Goal: Task Accomplishment & Management: Use online tool/utility

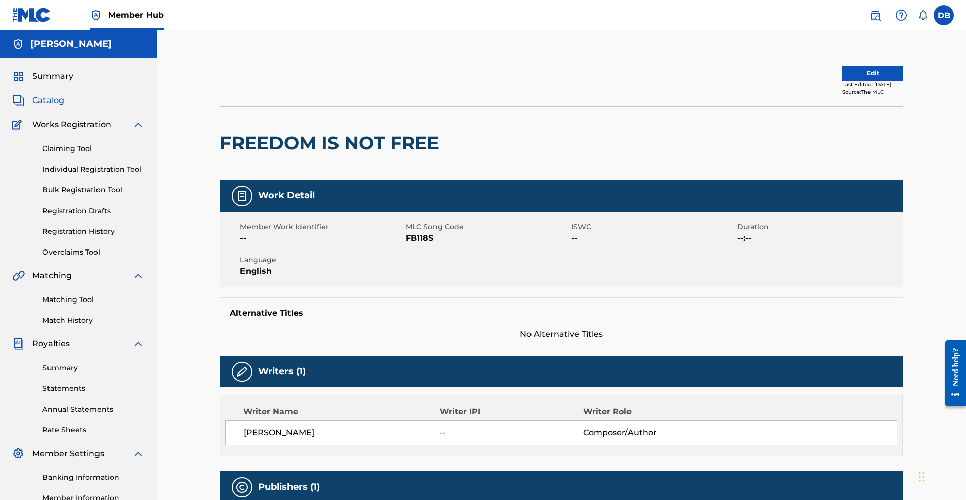
click at [56, 107] on span "Catalog" at bounding box center [48, 100] width 32 height 12
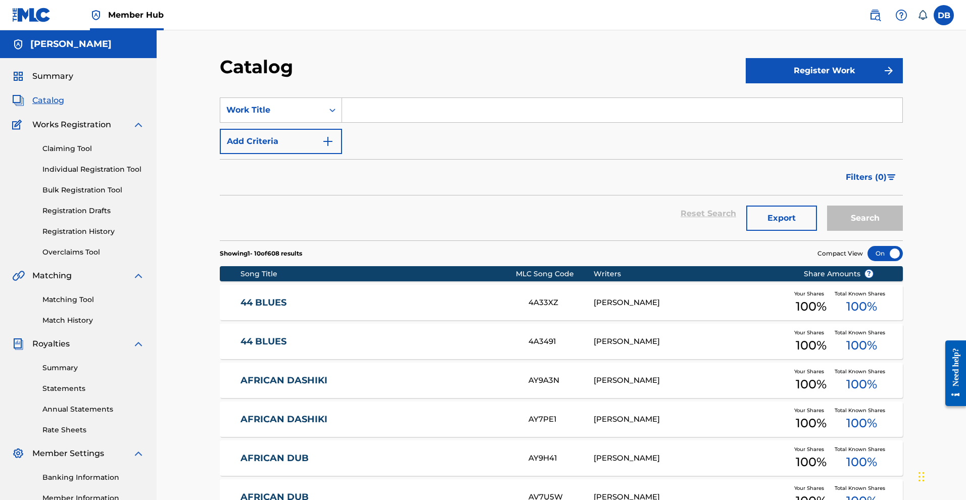
click at [372, 122] on input "Search Form" at bounding box center [622, 110] width 560 height 24
type input "why we grow"
click at [903, 231] on button "Search" at bounding box center [865, 218] width 76 height 25
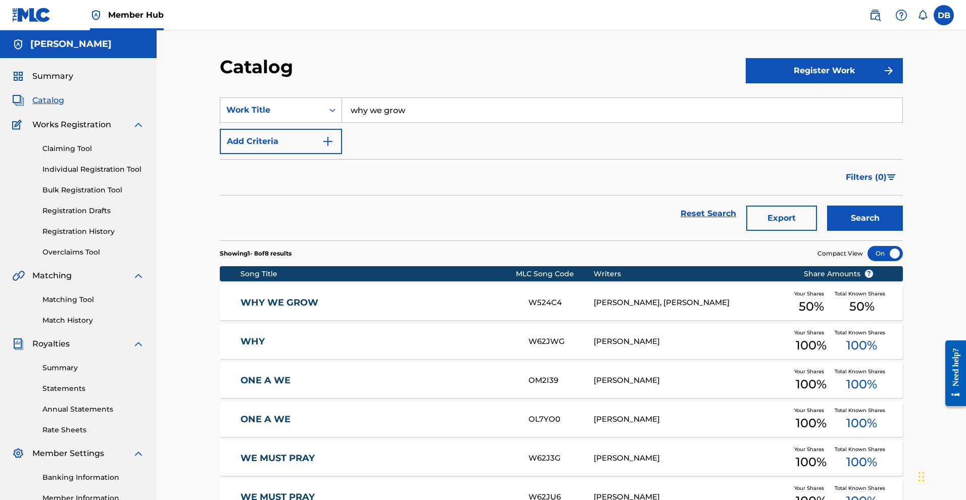
click at [692, 359] on div "WHY W62JWG [PERSON_NAME] Your Shares 100 % Total Known Shares 100 %" at bounding box center [561, 341] width 683 height 35
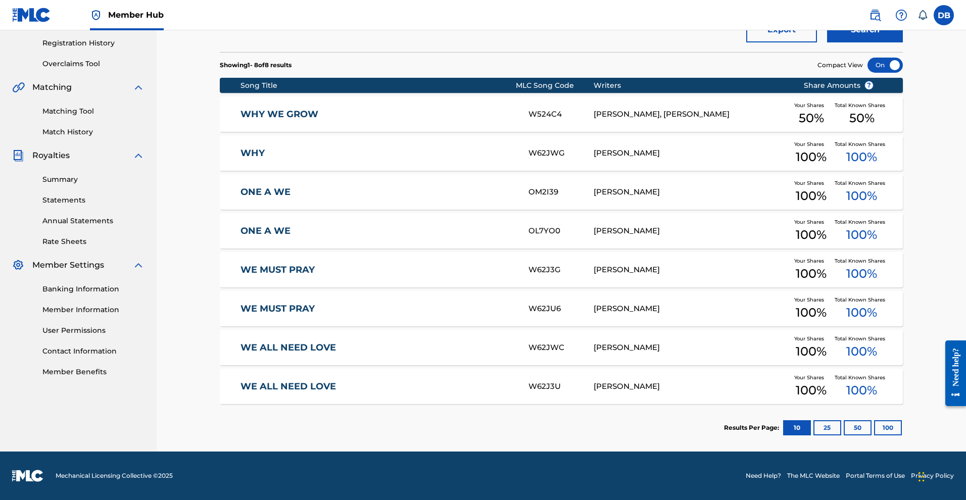
scroll to position [245, 0]
click at [558, 264] on div "W62J3G" at bounding box center [561, 270] width 65 height 12
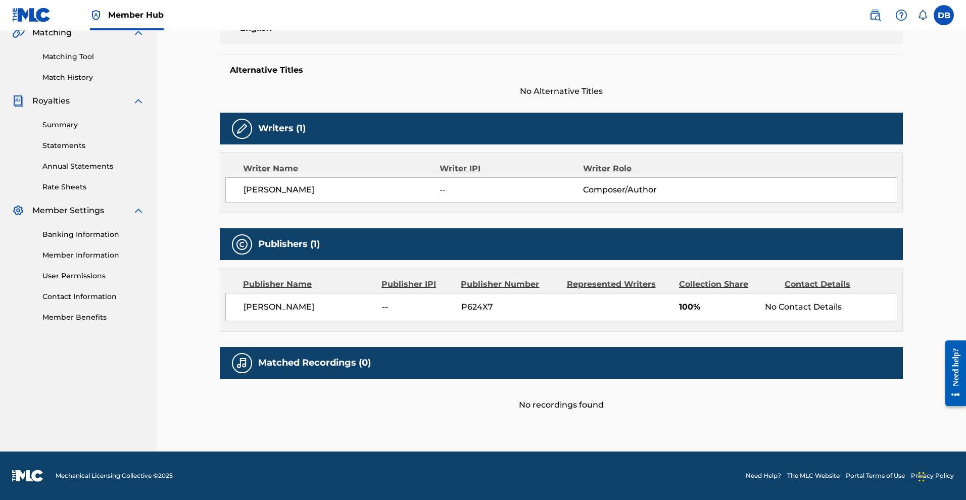
scroll to position [345, 0]
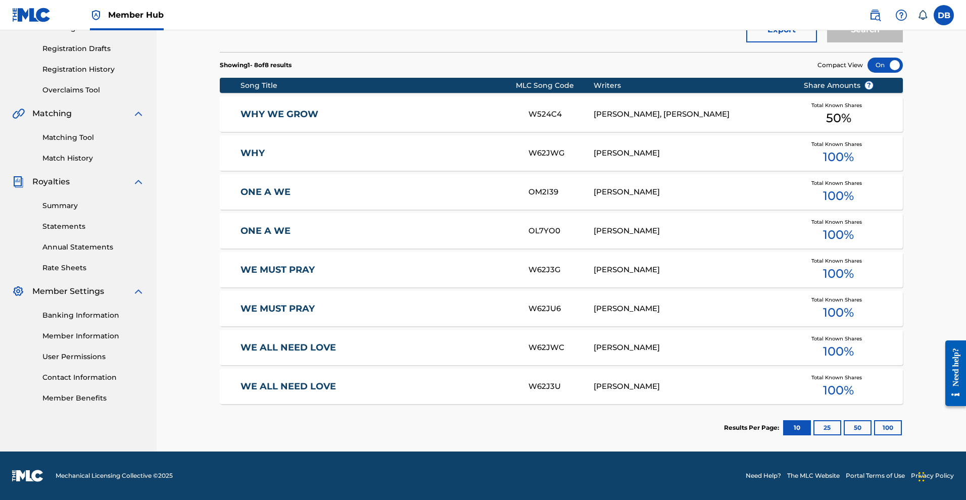
scroll to position [218, 0]
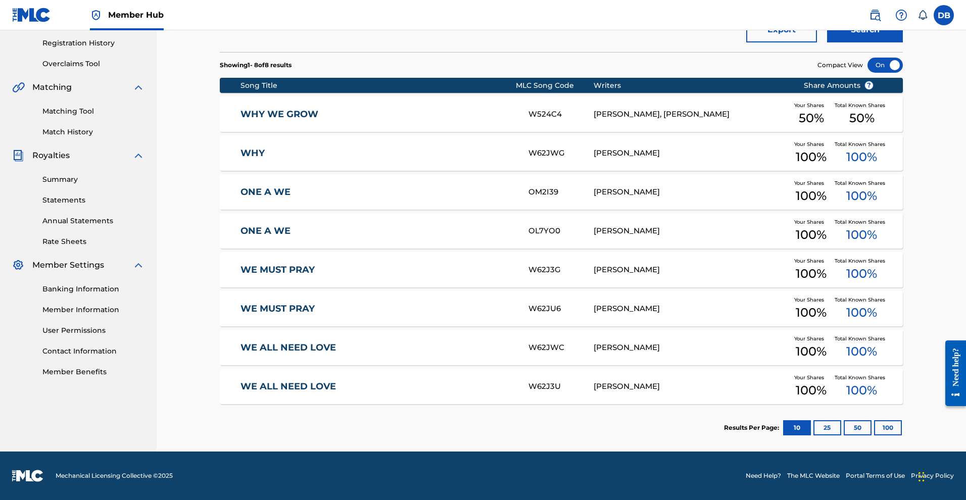
click at [648, 132] on div "WHY WE GROW W524C4 [PERSON_NAME], [PERSON_NAME] Your Shares 50 % Total Known Sh…" at bounding box center [561, 114] width 683 height 35
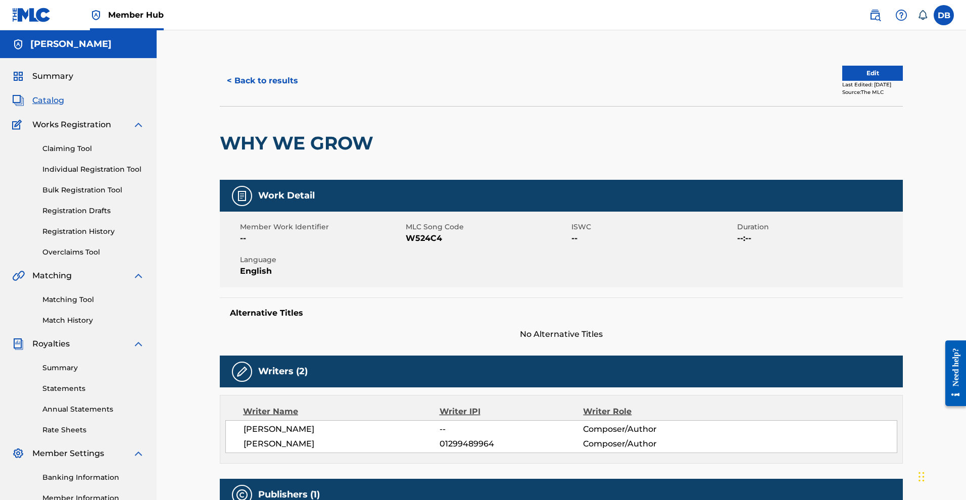
scroll to position [218, 0]
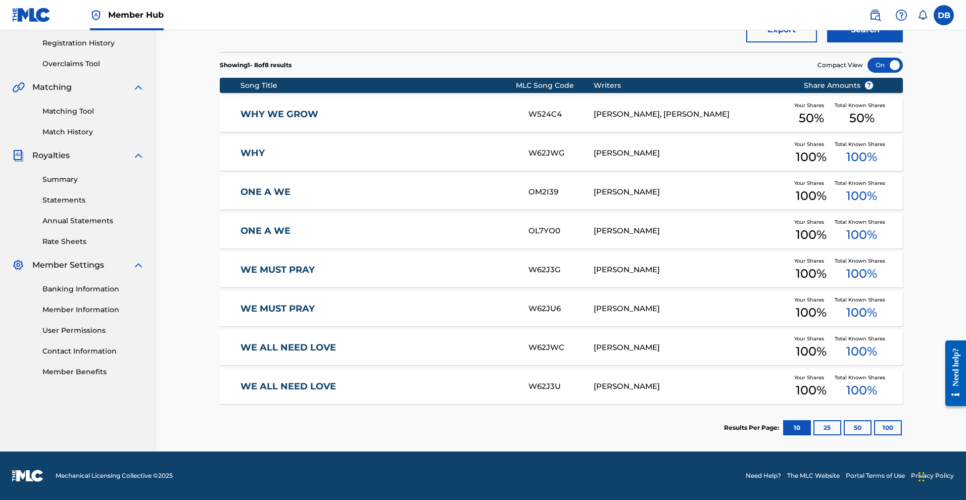
click at [412, 120] on link "WHY WE GROW" at bounding box center [378, 115] width 275 height 12
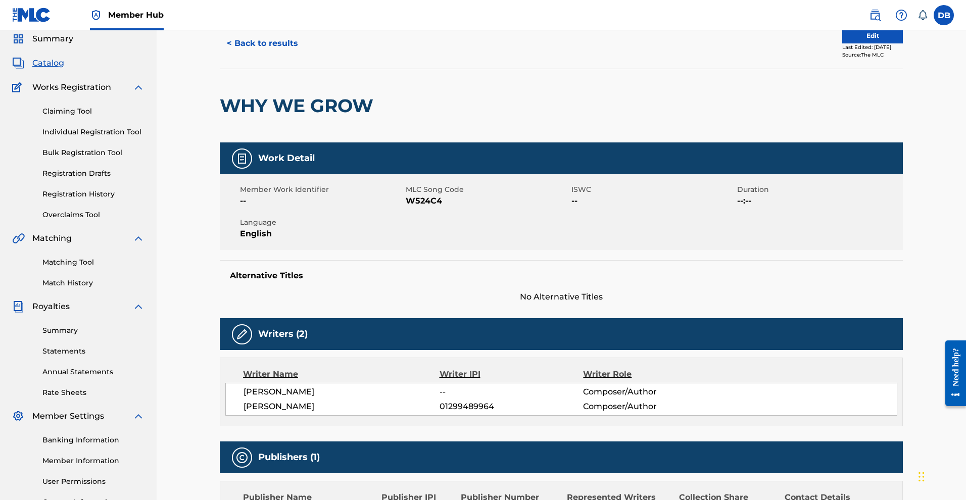
scroll to position [39, 0]
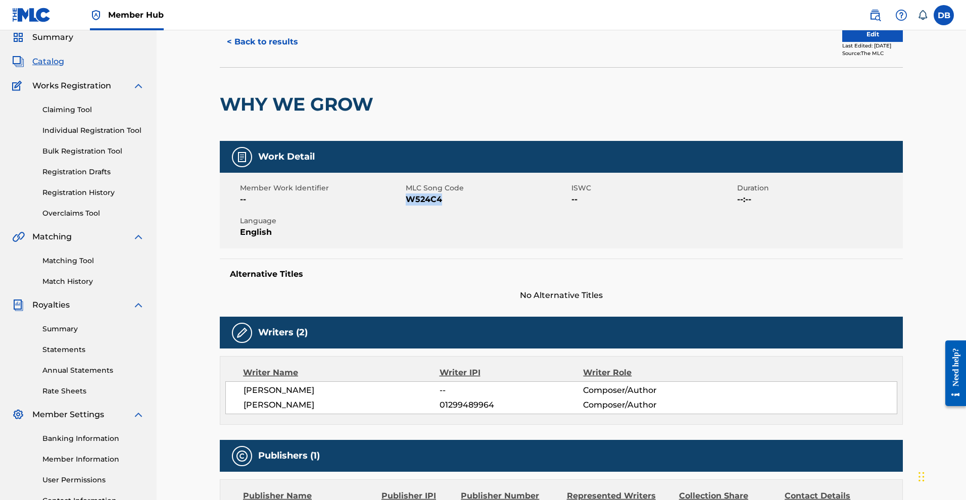
drag, startPoint x: 408, startPoint y: 237, endPoint x: 447, endPoint y: 237, distance: 38.9
click at [447, 206] on span "W524C4" at bounding box center [487, 200] width 163 height 12
copy span "W524C4"
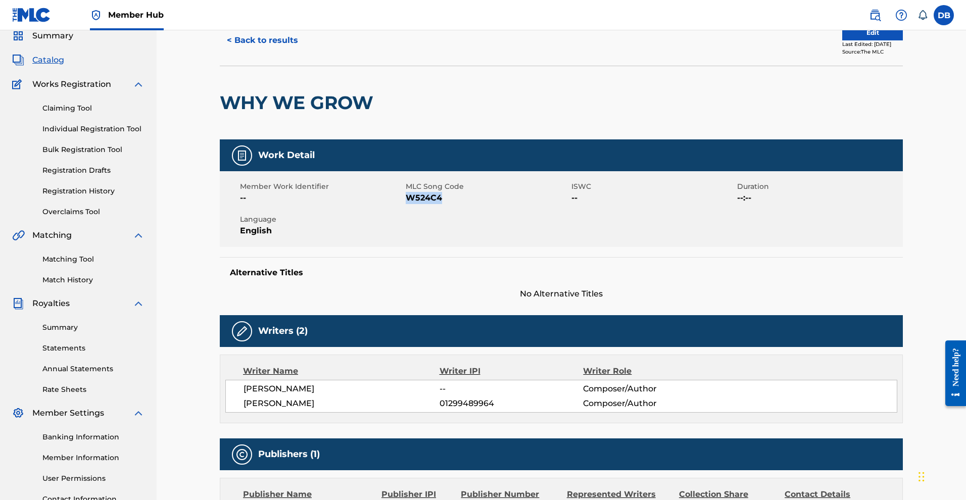
scroll to position [35, 0]
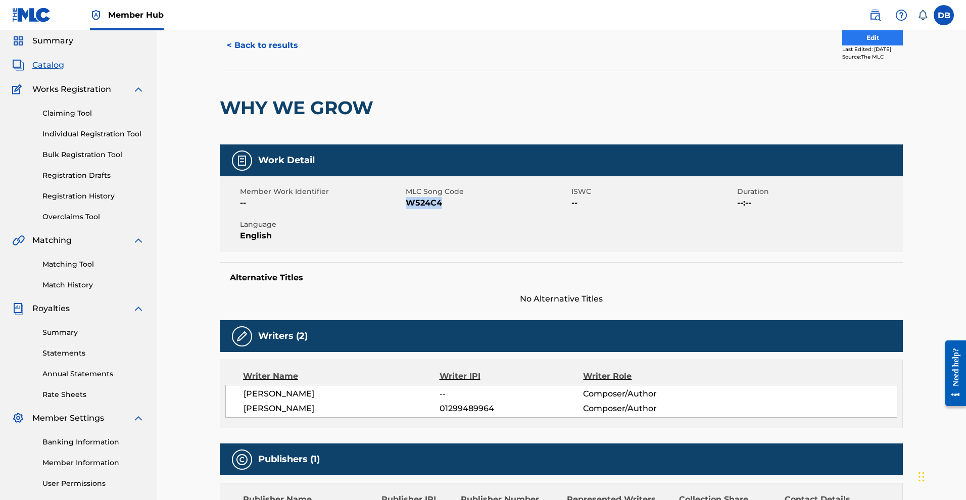
click at [894, 45] on button "Edit" at bounding box center [872, 37] width 61 height 15
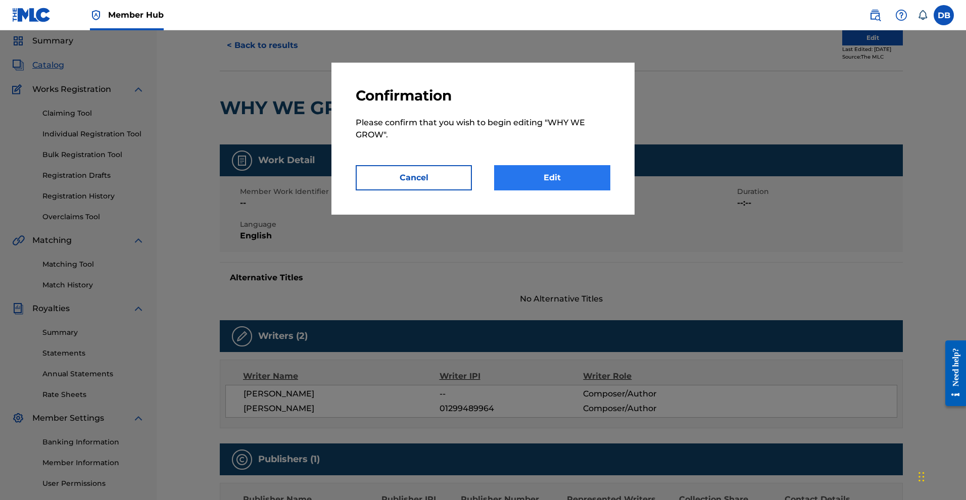
click at [609, 189] on link "Edit" at bounding box center [552, 177] width 116 height 25
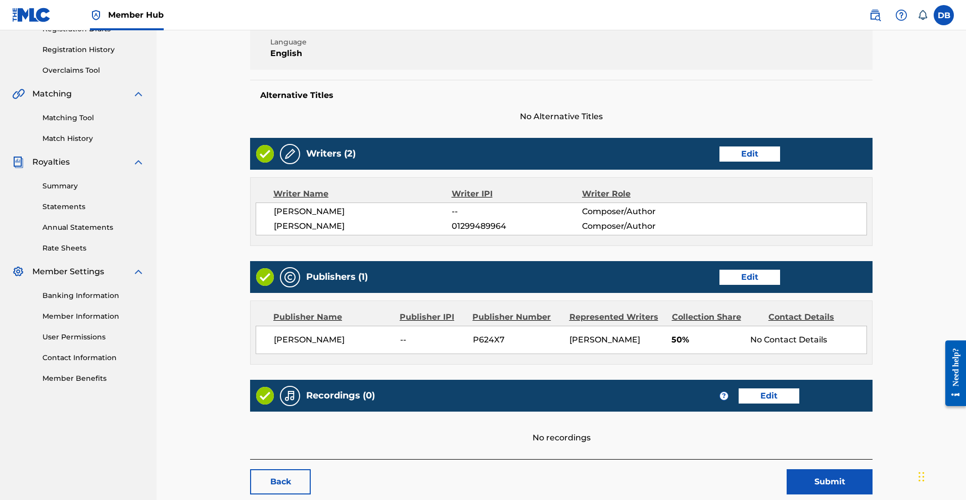
scroll to position [184, 0]
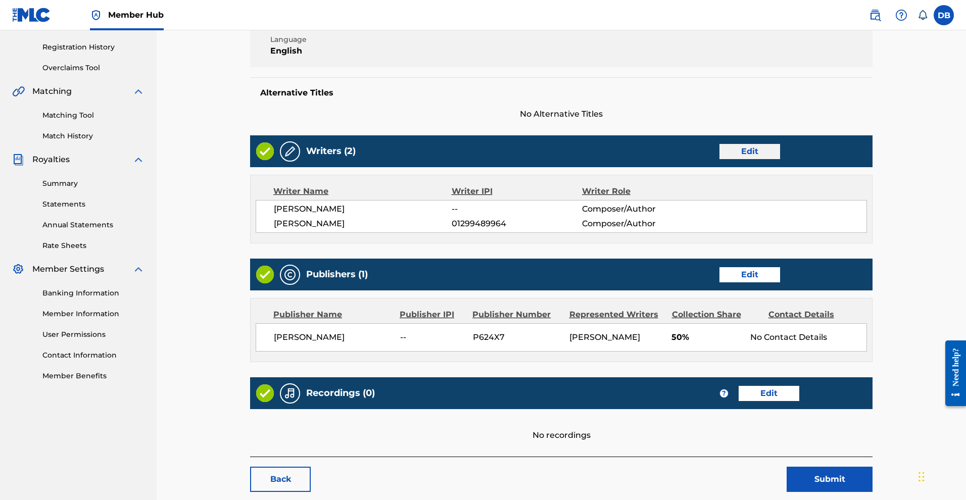
click at [760, 159] on link "Edit" at bounding box center [750, 151] width 61 height 15
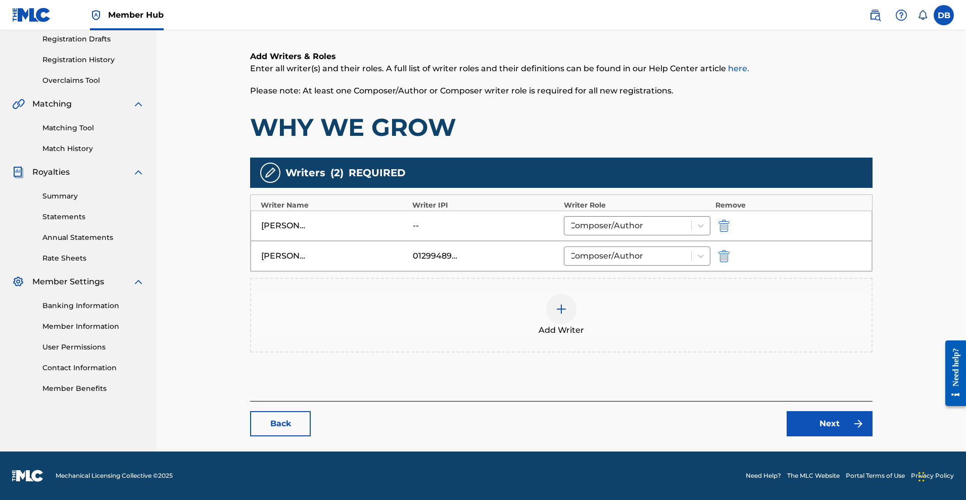
scroll to position [263, 0]
click at [567, 303] on img at bounding box center [561, 309] width 12 height 12
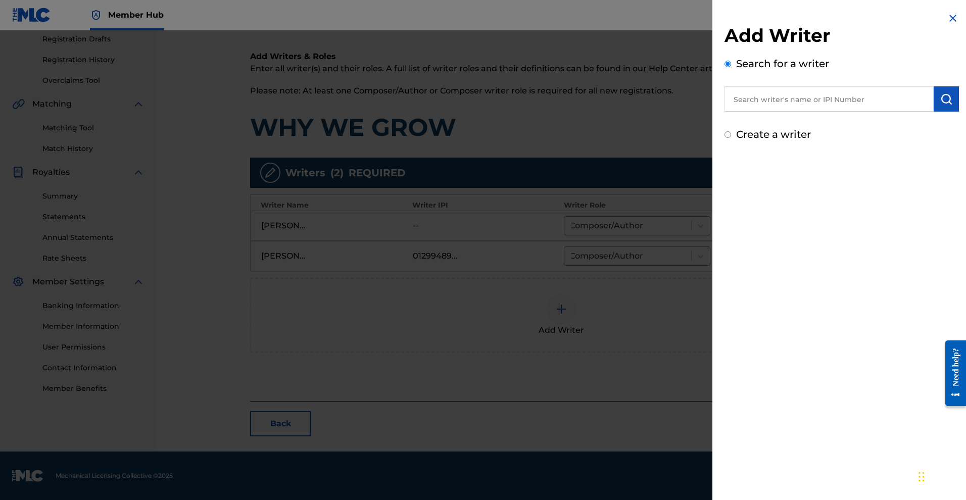
click at [725, 138] on input "Create a writer" at bounding box center [728, 134] width 7 height 7
radio input "false"
radio input "true"
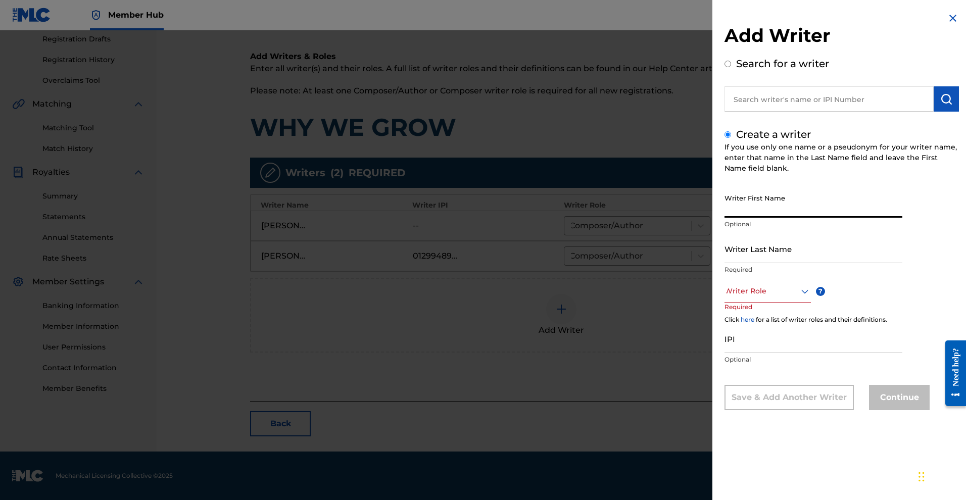
click at [725, 218] on input "Writer First Name" at bounding box center [814, 203] width 178 height 29
type input "Mykal"
click at [725, 263] on input "Writer Last Name" at bounding box center [814, 248] width 178 height 29
type input "Rose"
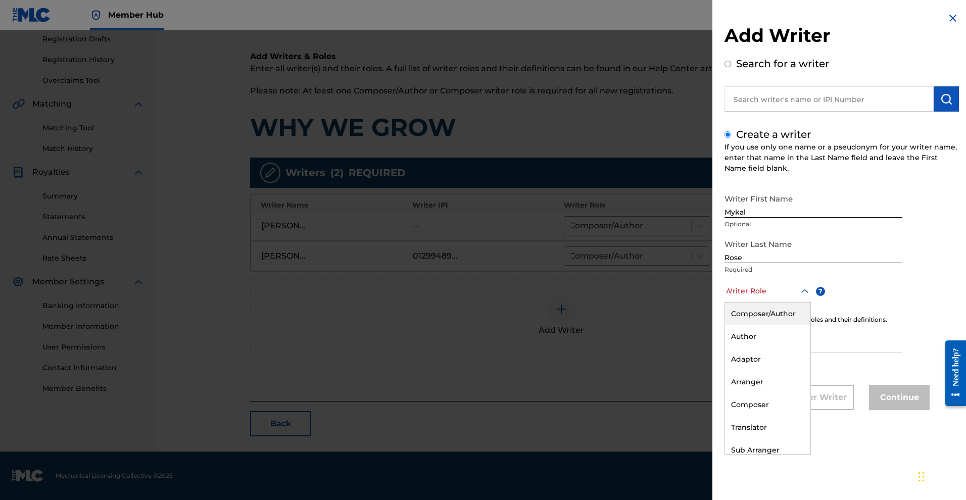
click at [725, 303] on div "Writer Role" at bounding box center [768, 291] width 86 height 23
click at [725, 325] on div "Composer/Author" at bounding box center [767, 314] width 85 height 23
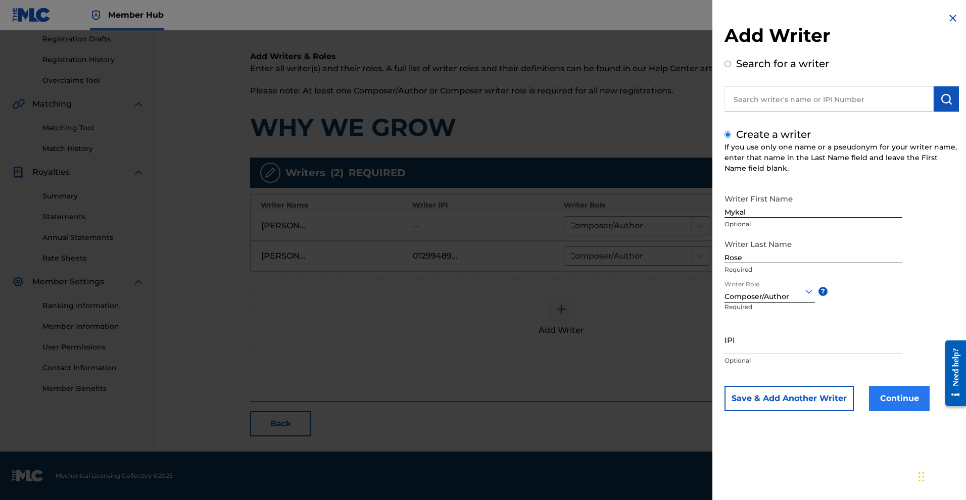
click at [869, 411] on button "Continue" at bounding box center [899, 398] width 61 height 25
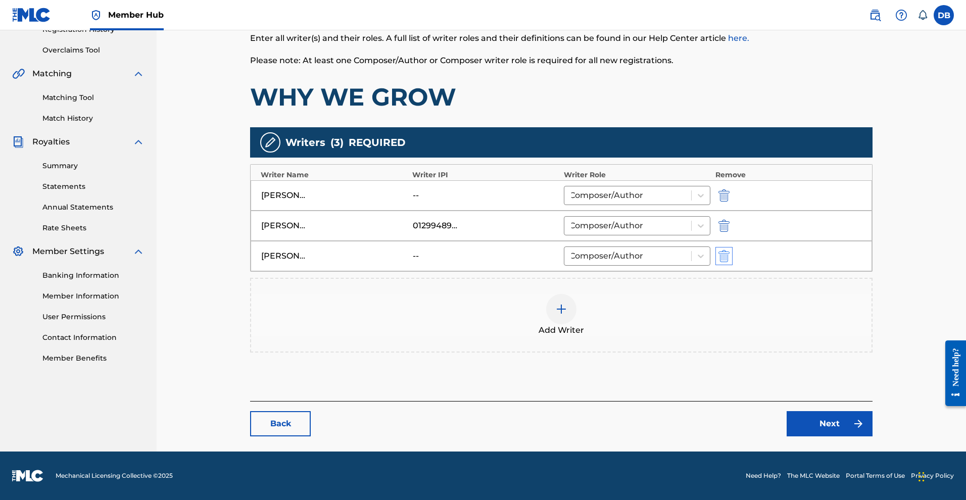
click at [730, 250] on img "submit" at bounding box center [724, 256] width 11 height 12
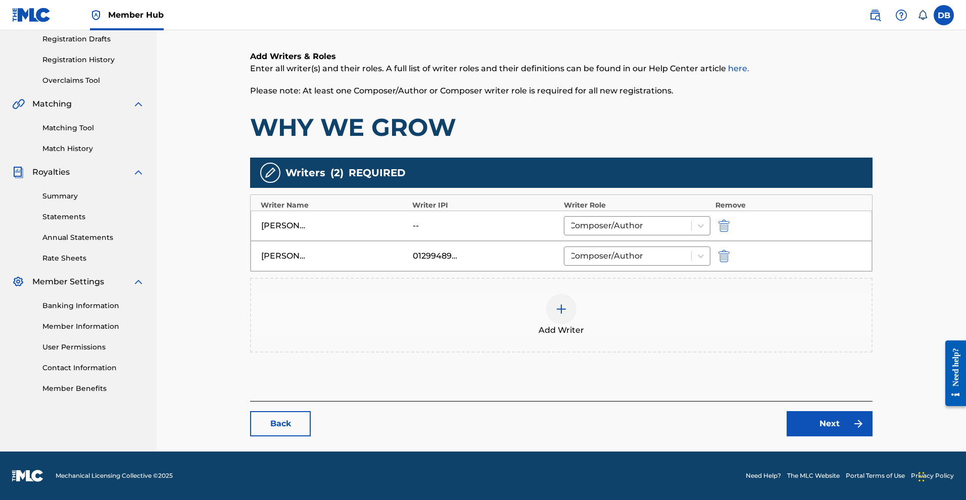
click at [567, 303] on img at bounding box center [561, 309] width 12 height 12
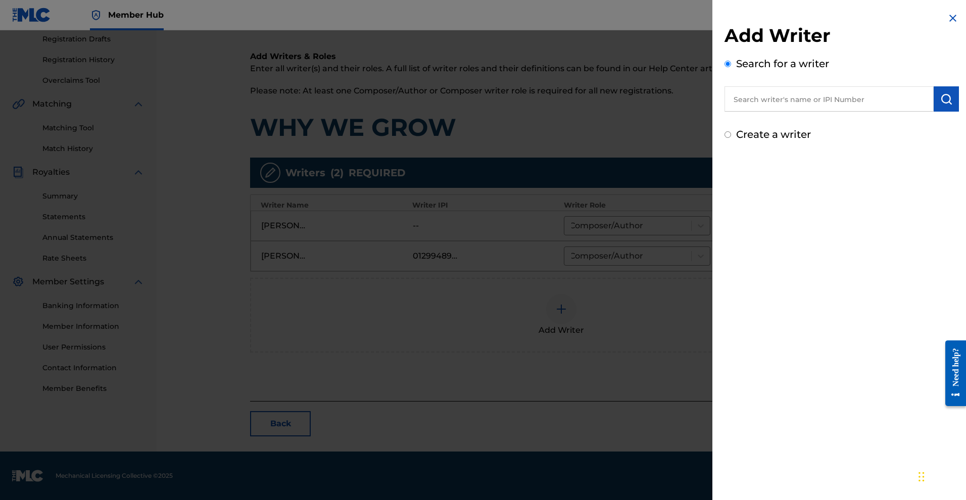
click at [725, 138] on input "Create a writer" at bounding box center [728, 134] width 7 height 7
radio input "false"
radio input "true"
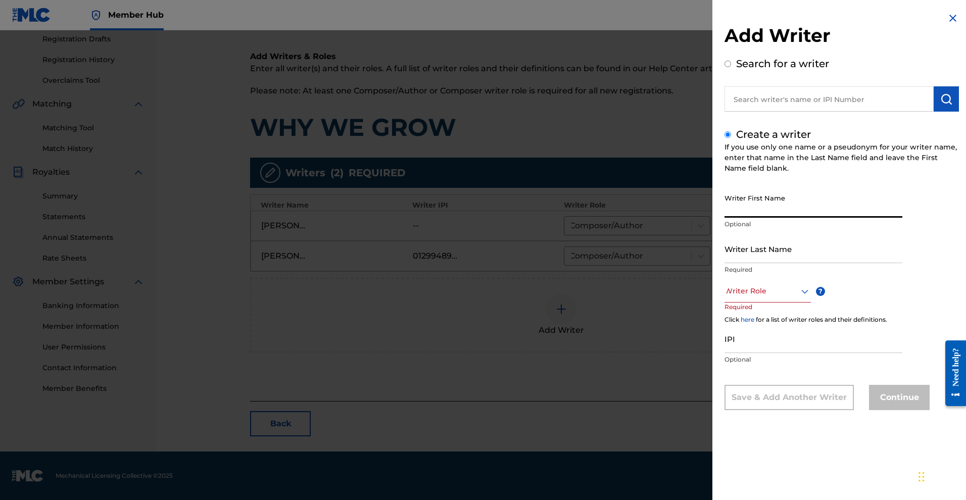
click at [725, 218] on input "Writer First Name" at bounding box center [814, 203] width 178 height 29
type input "MYKAL"
click at [725, 263] on input "Writer Last Name" at bounding box center [814, 248] width 178 height 29
type input "ROSE"
click at [801, 294] on icon at bounding box center [804, 292] width 7 height 4
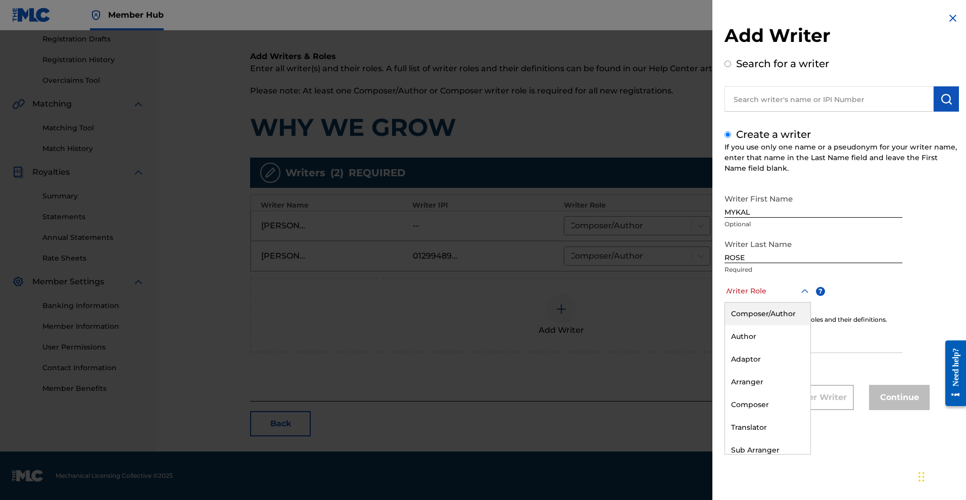
click at [755, 325] on div "Composer/Author" at bounding box center [767, 314] width 85 height 23
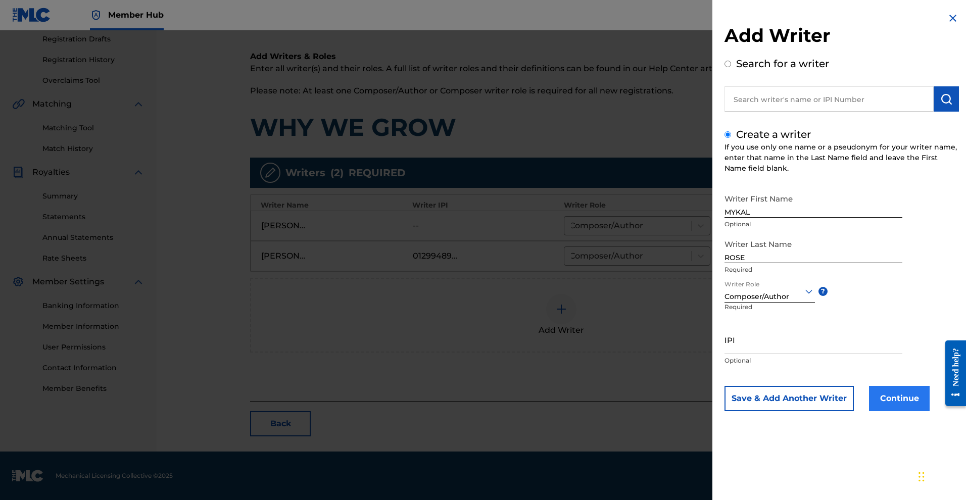
click at [869, 411] on button "Continue" at bounding box center [899, 398] width 61 height 25
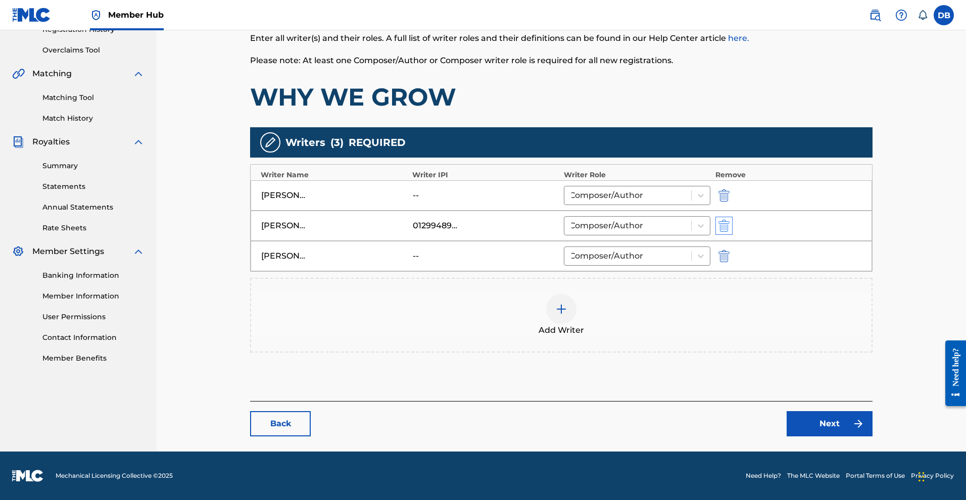
click at [730, 220] on img "submit" at bounding box center [724, 226] width 11 height 12
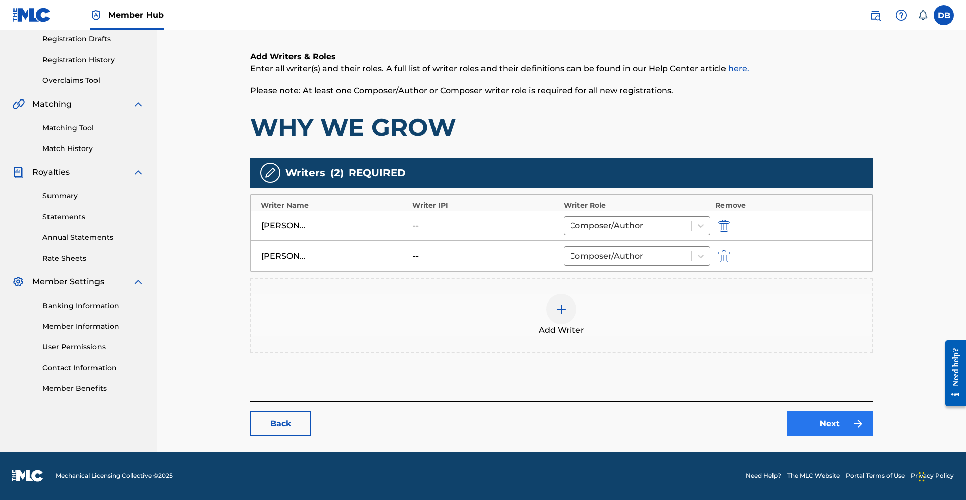
click at [835, 411] on link "Next" at bounding box center [830, 423] width 86 height 25
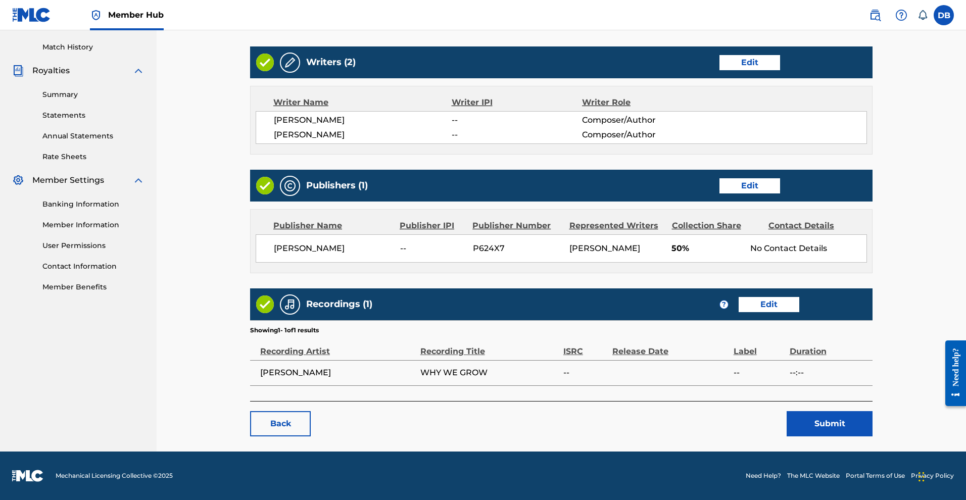
scroll to position [312, 0]
click at [765, 194] on link "Edit" at bounding box center [750, 185] width 61 height 15
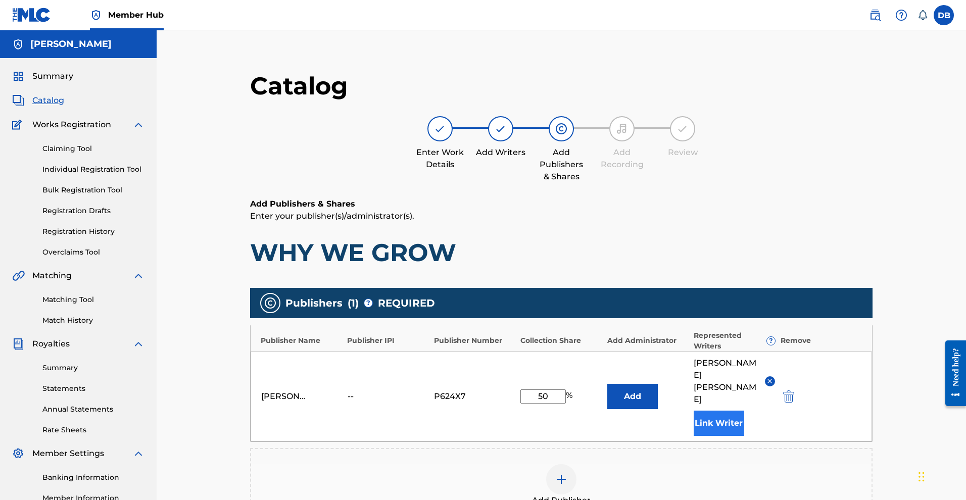
click at [744, 436] on button "Link Writer" at bounding box center [719, 423] width 51 height 25
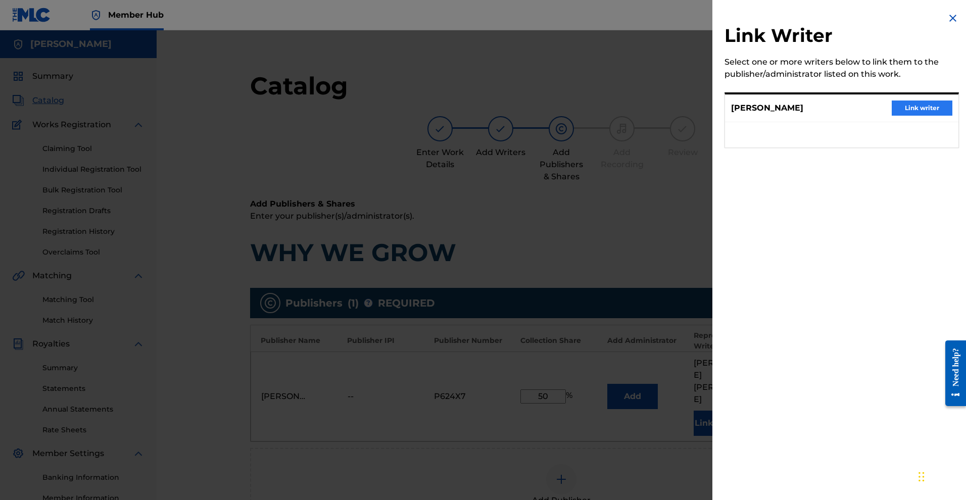
click at [900, 116] on button "Link writer" at bounding box center [922, 108] width 61 height 15
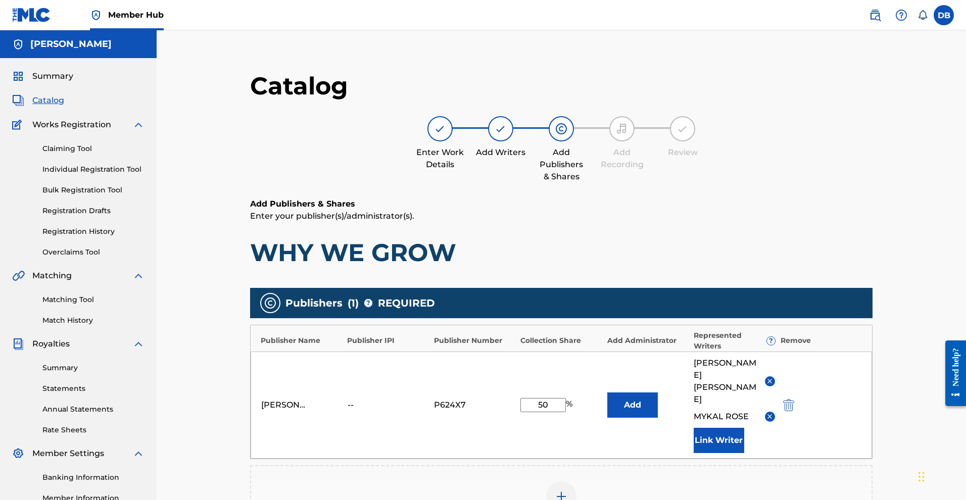
click at [774, 385] on img at bounding box center [770, 381] width 8 height 8
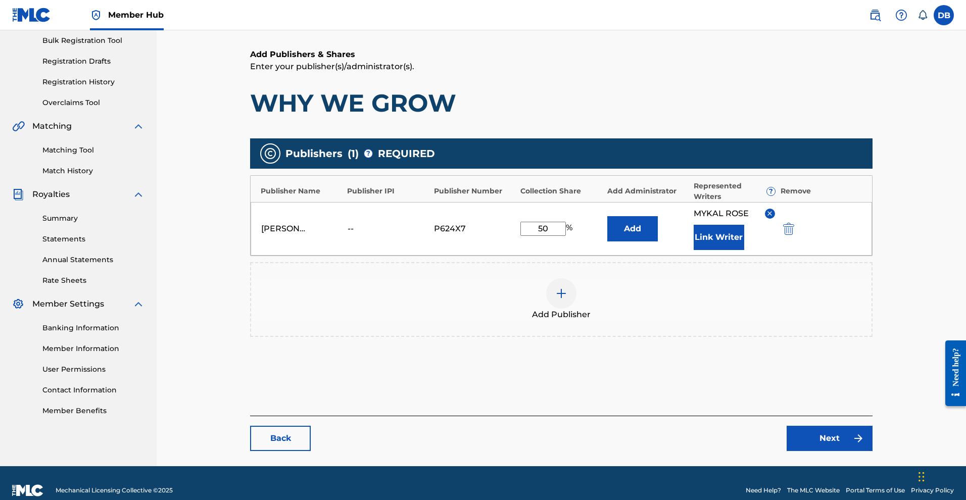
scroll to position [150, 0]
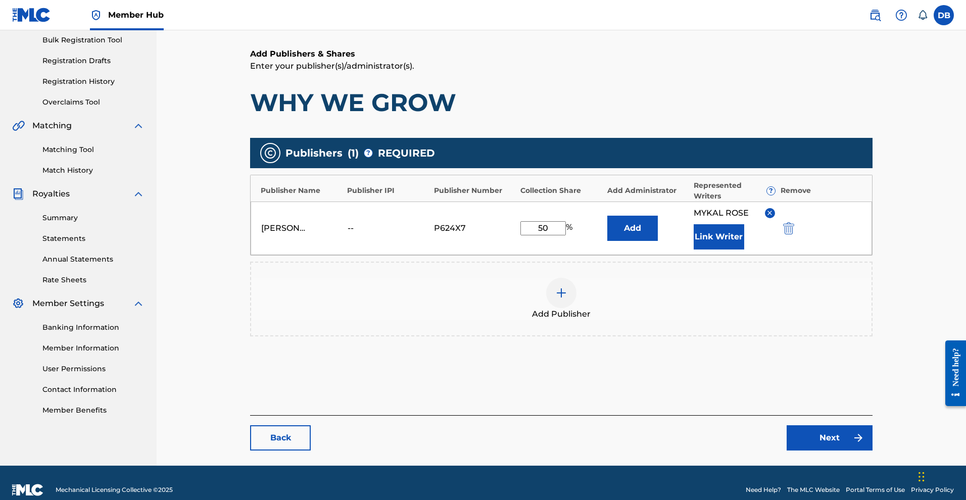
click at [774, 217] on img at bounding box center [770, 213] width 8 height 8
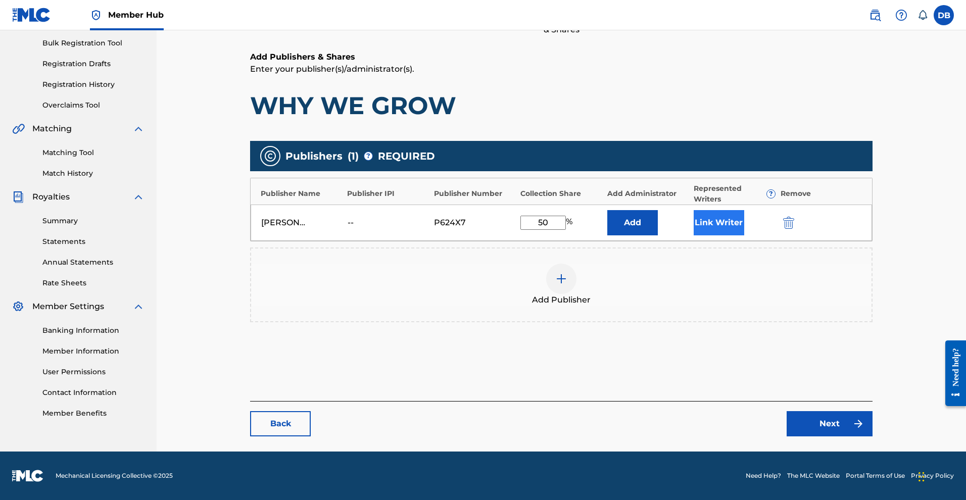
click at [744, 235] on button "Link Writer" at bounding box center [719, 222] width 51 height 25
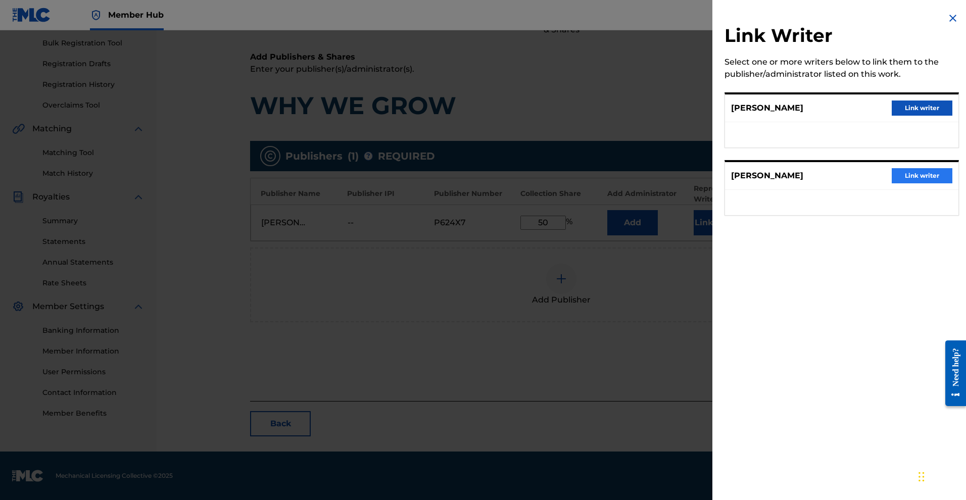
click at [902, 183] on button "Link writer" at bounding box center [922, 175] width 61 height 15
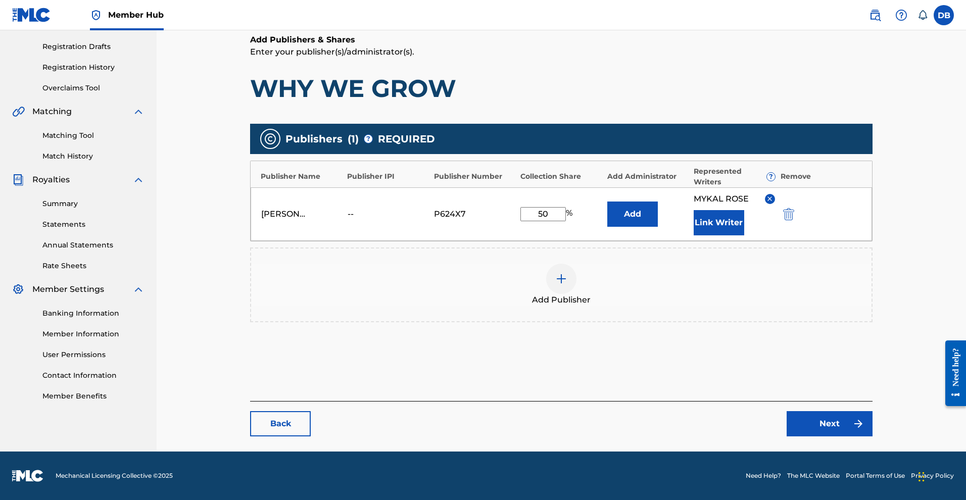
scroll to position [259, 0]
click at [658, 202] on button "Add" at bounding box center [632, 214] width 51 height 25
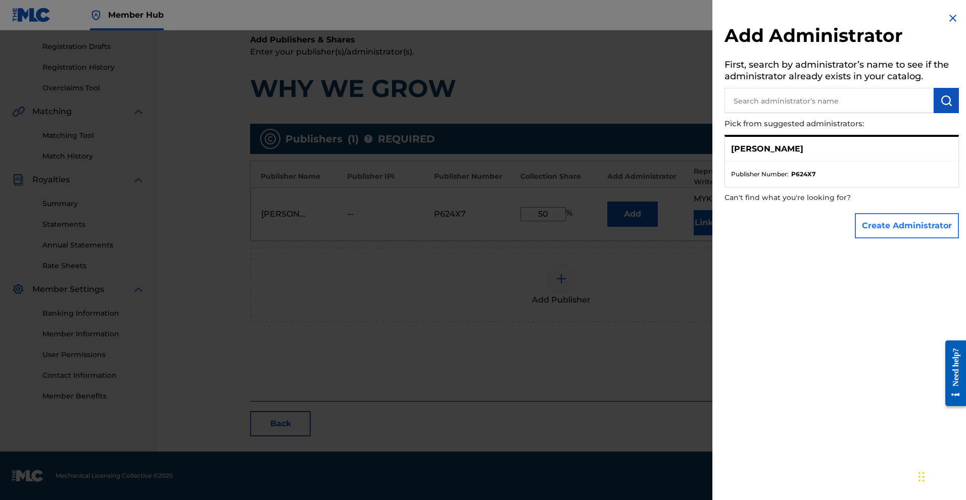
click at [859, 238] on button "Create Administrator" at bounding box center [907, 225] width 104 height 25
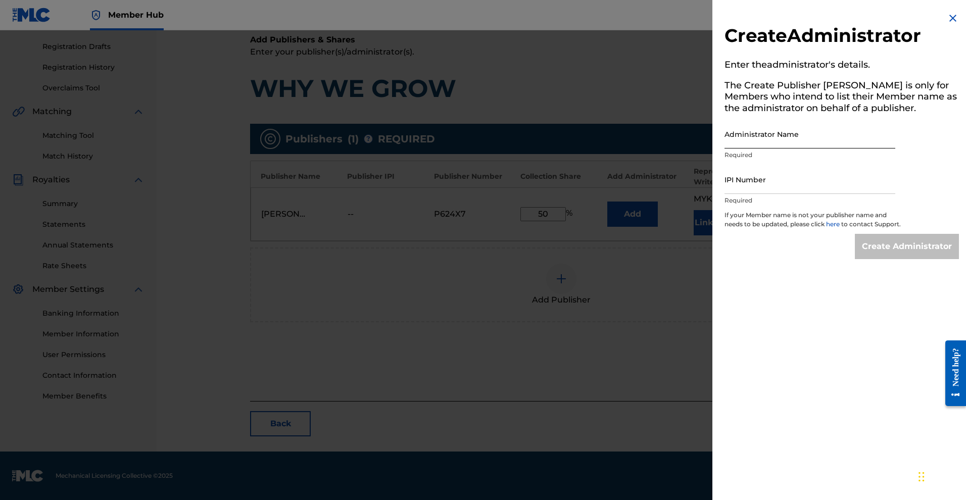
click at [756, 148] on input "Administrator Name" at bounding box center [810, 134] width 171 height 29
type input "[PERSON_NAME], [GEOGRAPHIC_DATA]"
click at [749, 194] on input "IPI Number" at bounding box center [810, 179] width 171 height 29
paste input "W524C4"
type input "W"
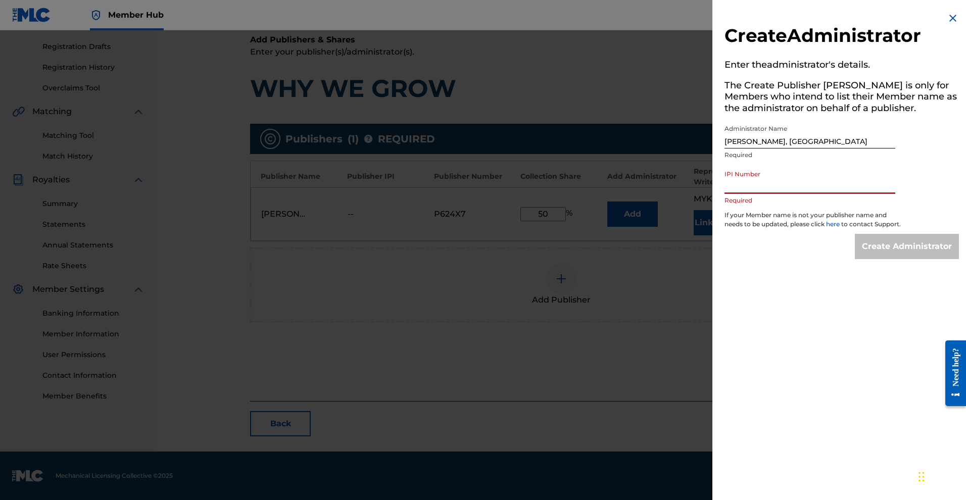
click at [734, 194] on input "IPI Number" at bounding box center [810, 179] width 171 height 29
click at [727, 194] on input "IPI Number" at bounding box center [810, 179] width 171 height 29
paste input "01299489964"
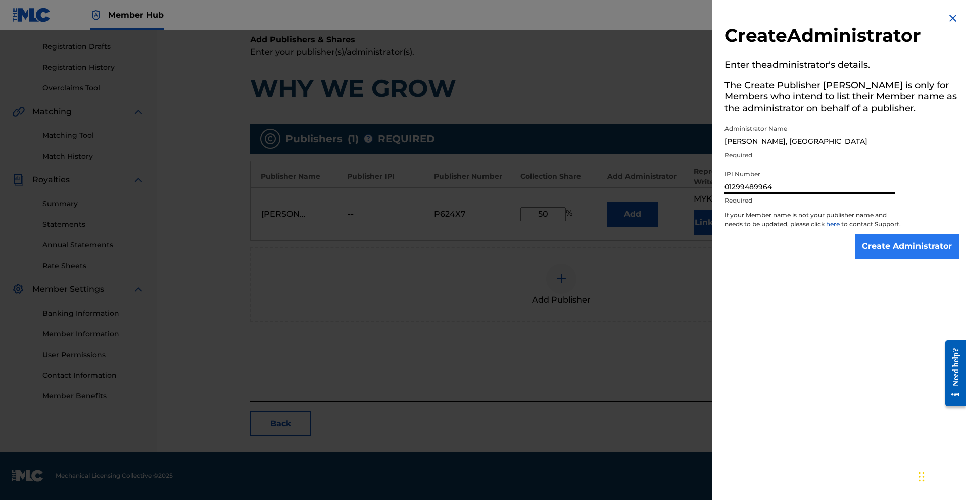
type input "01299489964"
click at [882, 259] on input "Create Administrator" at bounding box center [907, 246] width 104 height 25
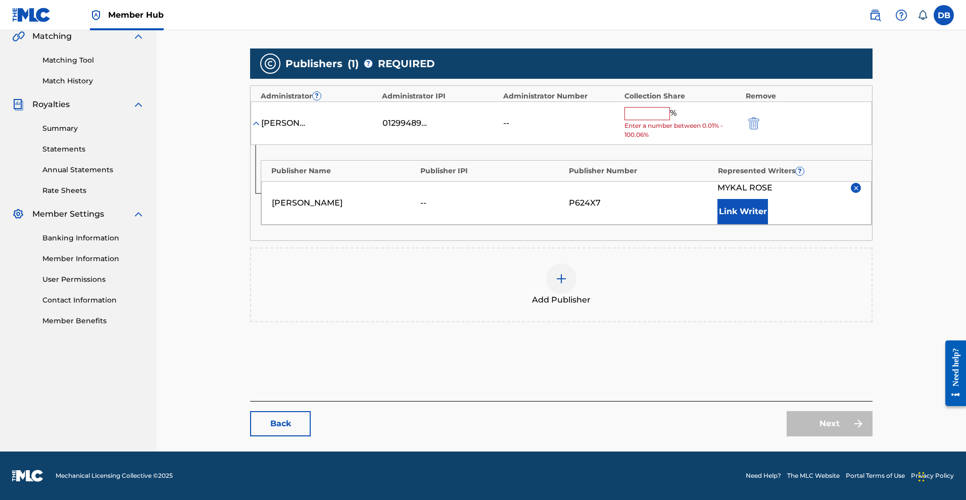
click at [670, 120] on input "text" at bounding box center [647, 113] width 45 height 13
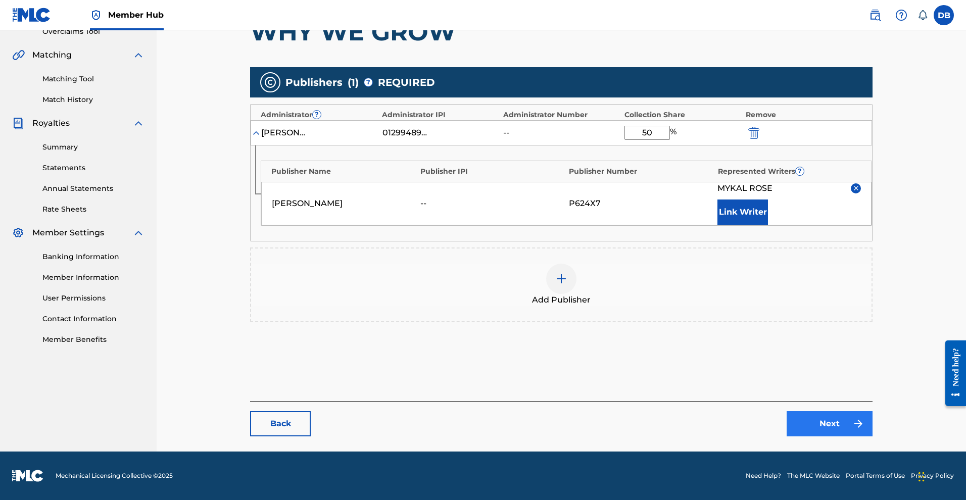
type input "50"
click at [857, 437] on link "Next" at bounding box center [830, 423] width 86 height 25
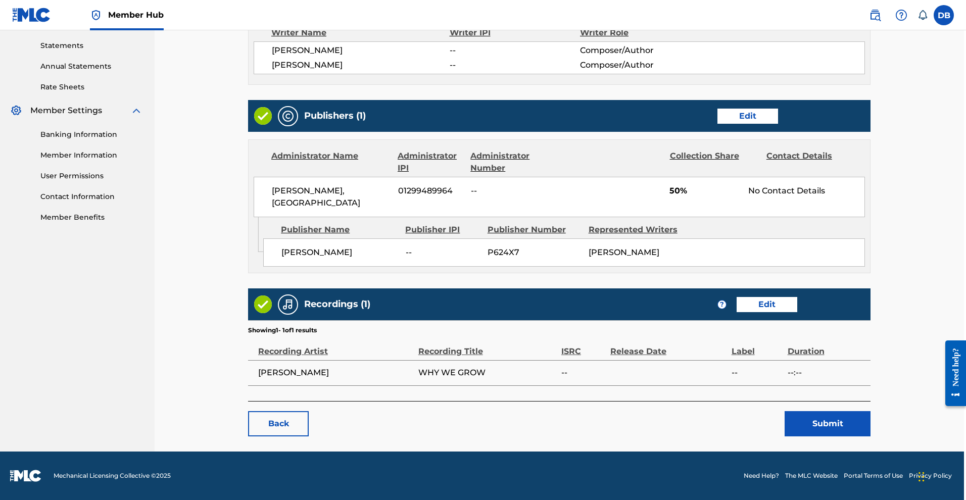
scroll to position [443, 2]
click at [859, 425] on button "Submit" at bounding box center [828, 423] width 86 height 25
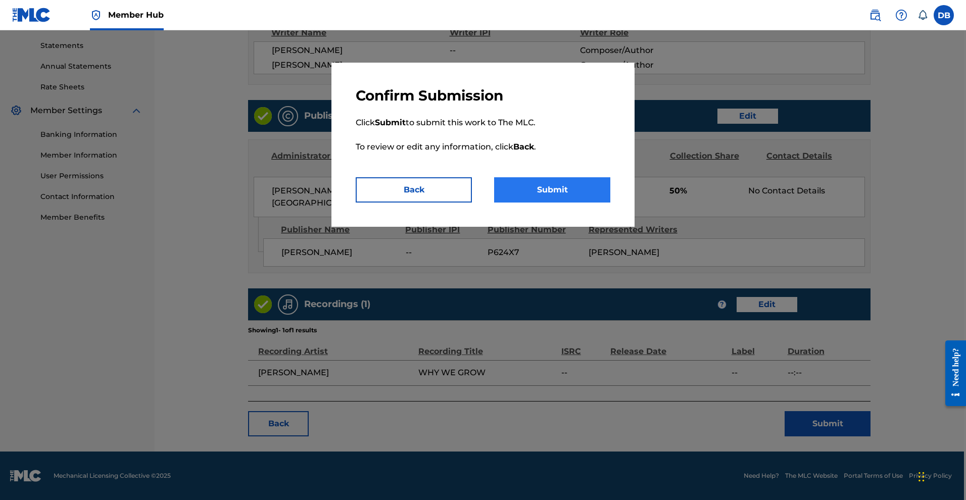
click at [610, 203] on button "Submit" at bounding box center [552, 189] width 116 height 25
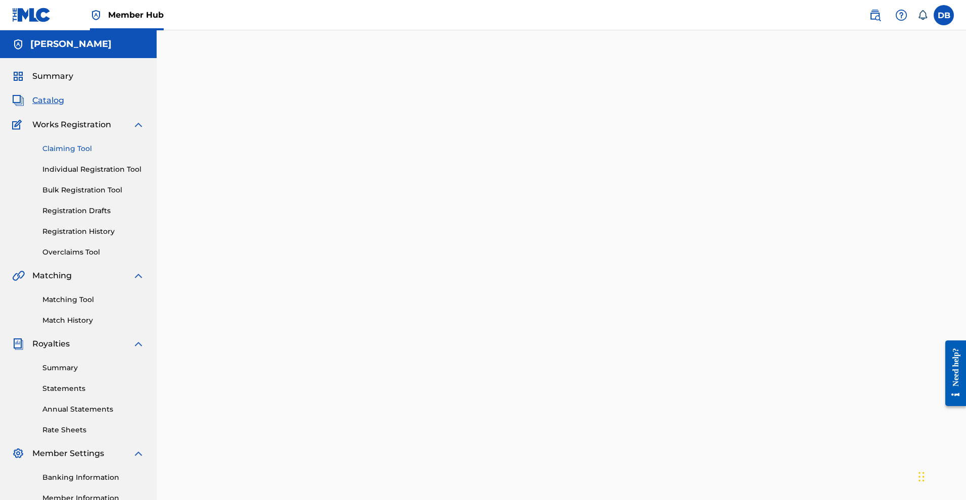
click at [92, 154] on link "Claiming Tool" at bounding box center [93, 149] width 102 height 11
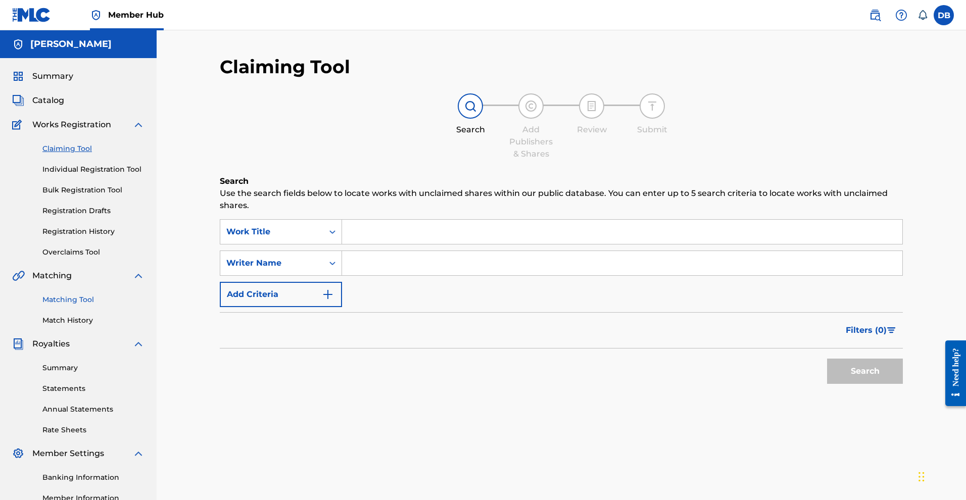
click at [92, 305] on link "Matching Tool" at bounding box center [93, 300] width 102 height 11
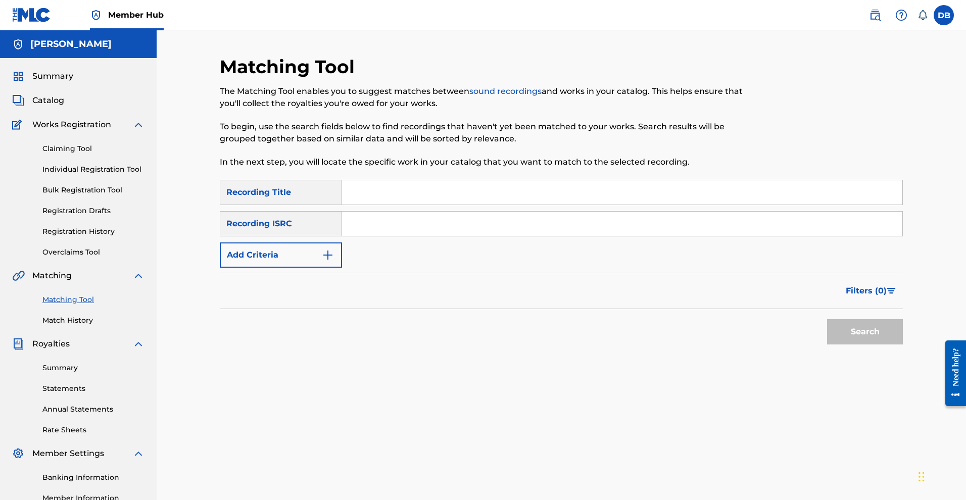
click at [409, 205] on div "Search Form" at bounding box center [622, 192] width 561 height 25
click at [409, 205] on input "Search Form" at bounding box center [622, 192] width 560 height 24
type input "Freedom Is Not Free"
click at [490, 236] on input "Search Form" at bounding box center [622, 224] width 560 height 24
click at [336, 268] on button "Add Criteria" at bounding box center [281, 255] width 122 height 25
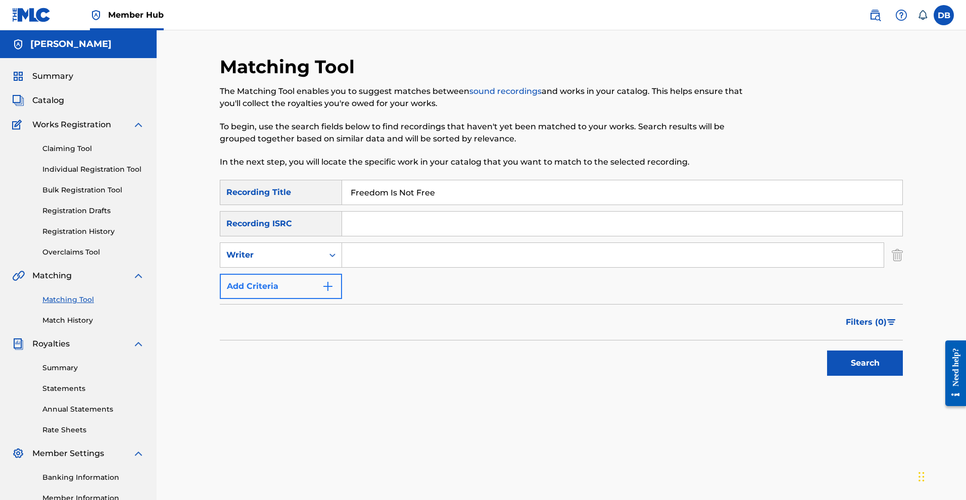
click at [334, 293] on img "Search Form" at bounding box center [328, 286] width 12 height 12
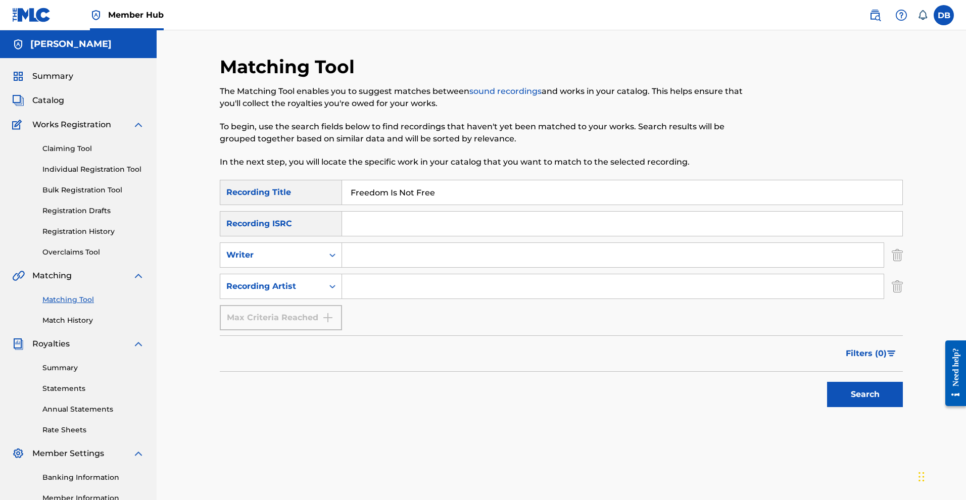
click at [95, 305] on link "Matching Tool" at bounding box center [93, 300] width 102 height 11
click at [93, 305] on link "Matching Tool" at bounding box center [93, 300] width 102 height 11
click at [878, 407] on button "Search" at bounding box center [865, 394] width 76 height 25
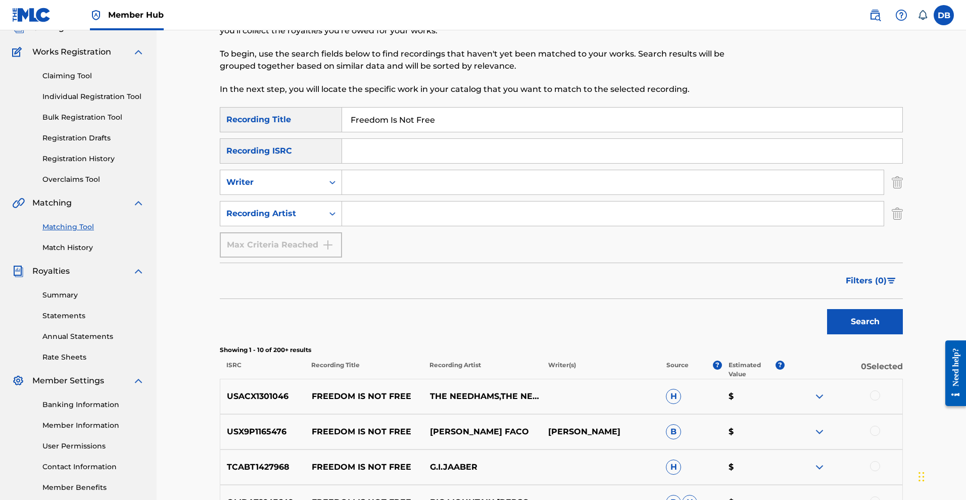
scroll to position [53, 0]
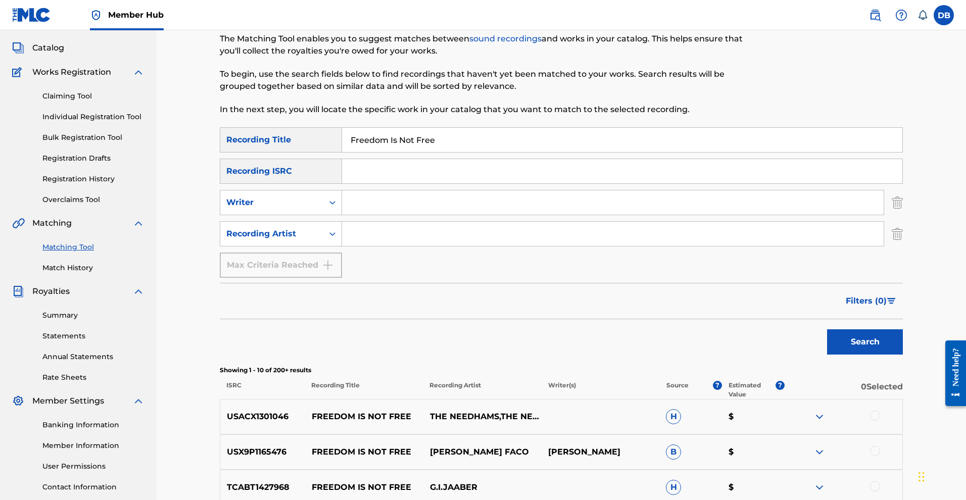
click at [479, 215] on input "Search Form" at bounding box center [613, 202] width 542 height 24
type input "[PERSON_NAME]"
click at [872, 355] on button "Search" at bounding box center [865, 341] width 76 height 25
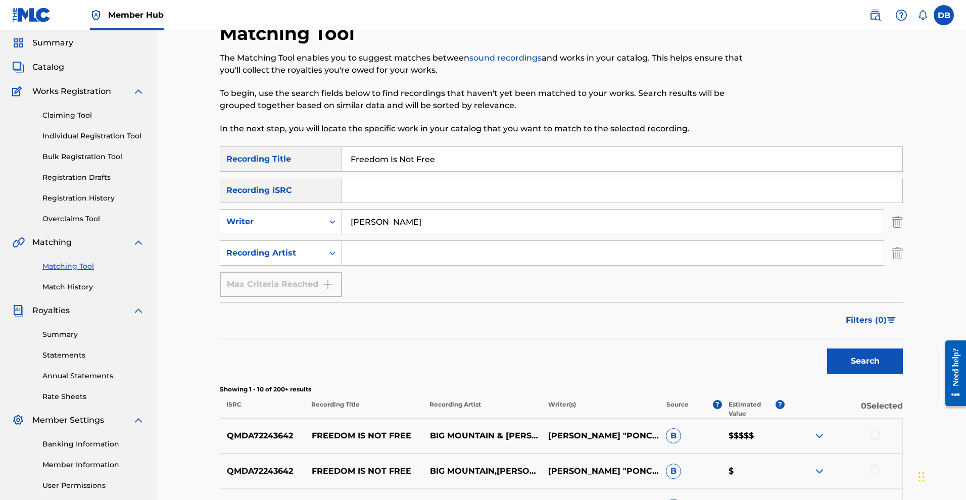
scroll to position [27, 0]
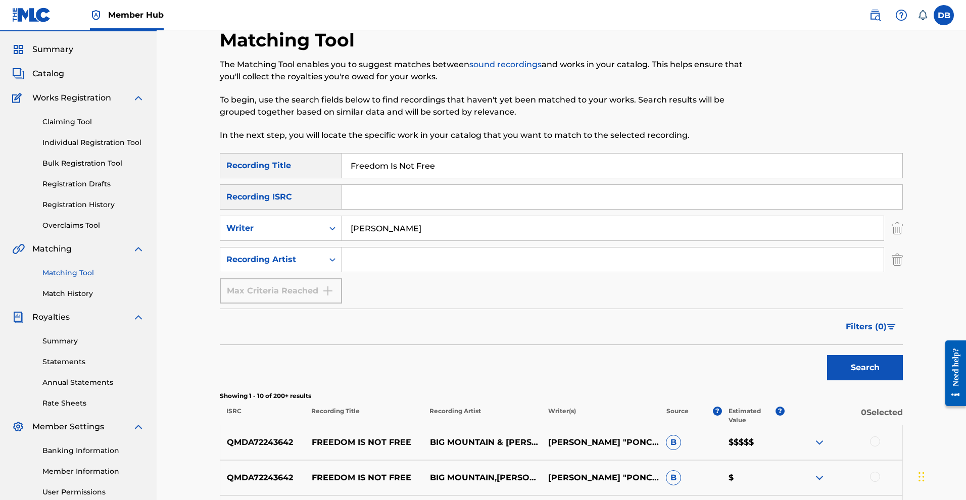
click at [457, 178] on input "Freedom Is Not Free" at bounding box center [622, 166] width 560 height 24
click at [355, 178] on input "Freedom Is Not Free"" at bounding box center [622, 166] width 560 height 24
type input ""Freedom Is Not Free""
click at [413, 241] on input "[PERSON_NAME]" at bounding box center [613, 228] width 542 height 24
click at [358, 241] on input "[PERSON_NAME]"" at bounding box center [613, 228] width 542 height 24
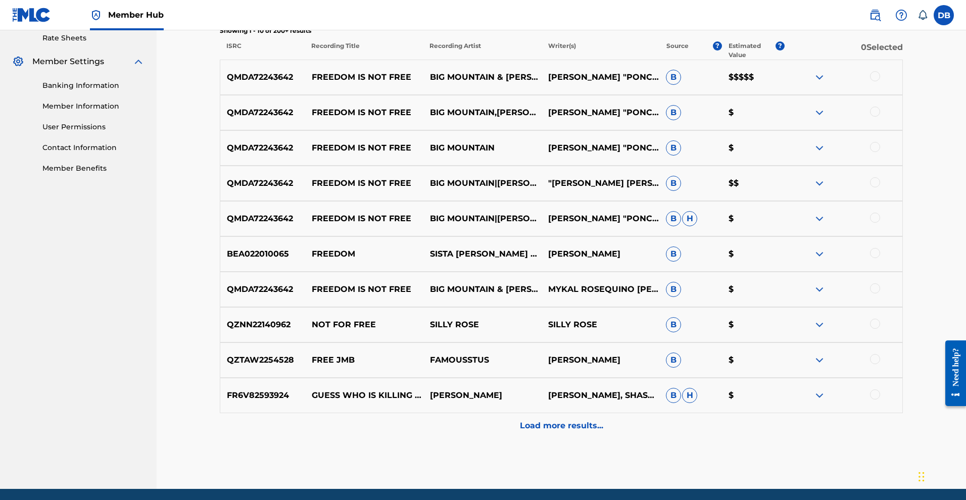
scroll to position [385, 0]
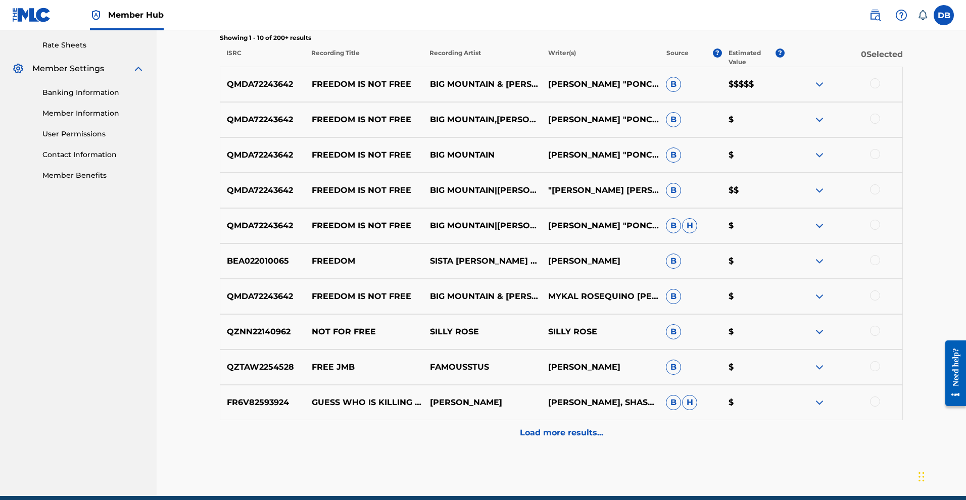
type input ""[PERSON_NAME]""
click at [903, 22] on button "Search" at bounding box center [865, 9] width 76 height 25
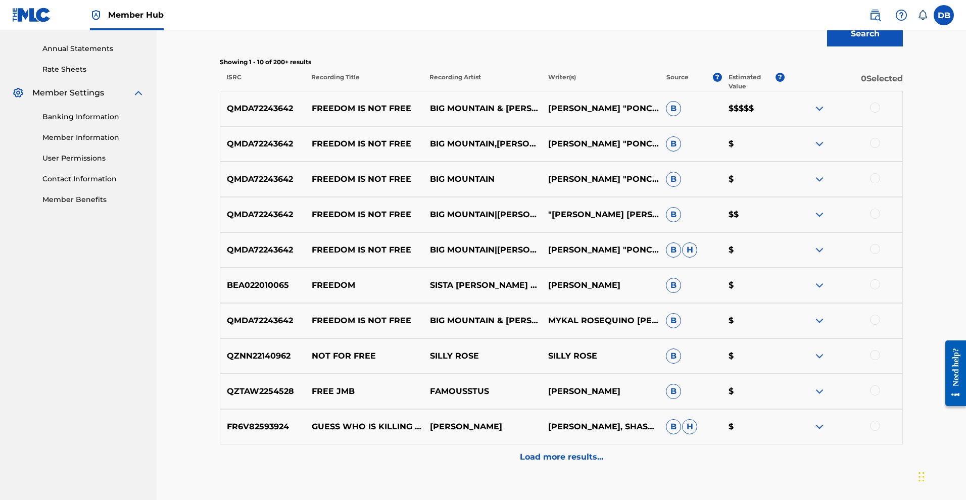
scroll to position [366, 0]
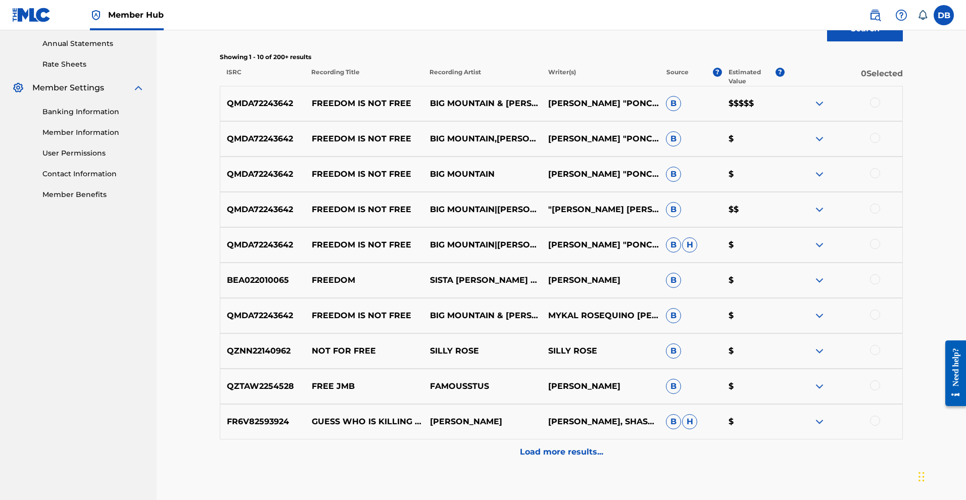
click at [880, 108] on div at bounding box center [875, 103] width 10 height 10
click at [880, 143] on div at bounding box center [875, 138] width 10 height 10
click at [880, 178] on div at bounding box center [875, 173] width 10 height 10
click at [880, 214] on div at bounding box center [875, 209] width 10 height 10
click at [880, 249] on div at bounding box center [875, 244] width 10 height 10
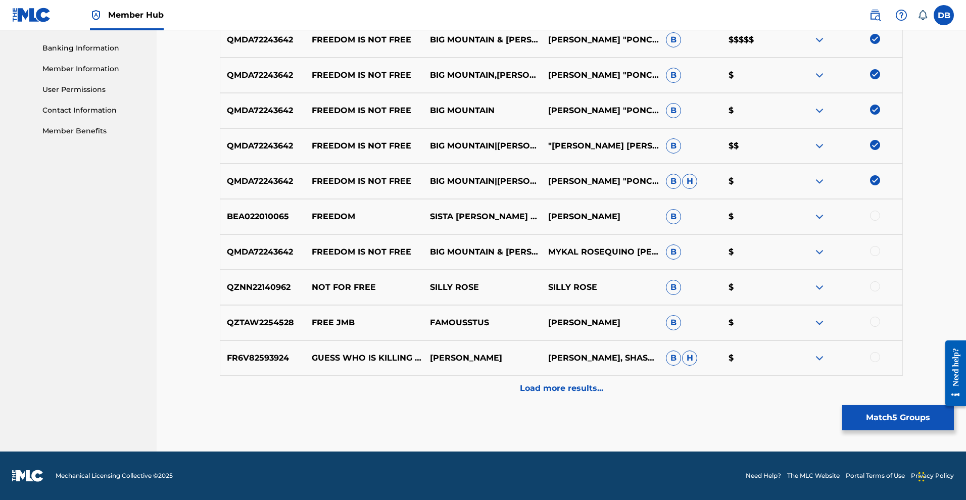
scroll to position [527, 0]
click at [880, 221] on div at bounding box center [875, 216] width 10 height 10
click at [880, 256] on div at bounding box center [875, 251] width 10 height 10
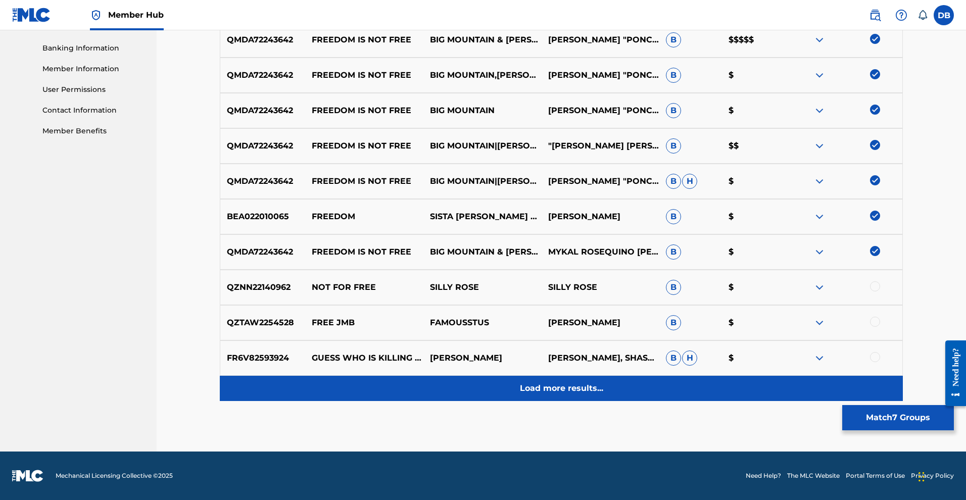
click at [603, 395] on p "Load more results..." at bounding box center [561, 389] width 83 height 12
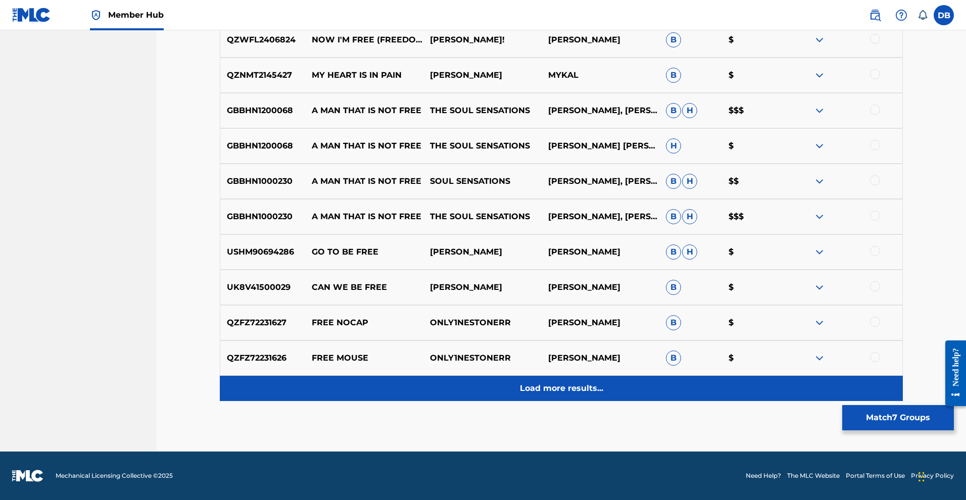
scroll to position [993, 0]
click at [586, 391] on p "Load more results..." at bounding box center [561, 389] width 83 height 12
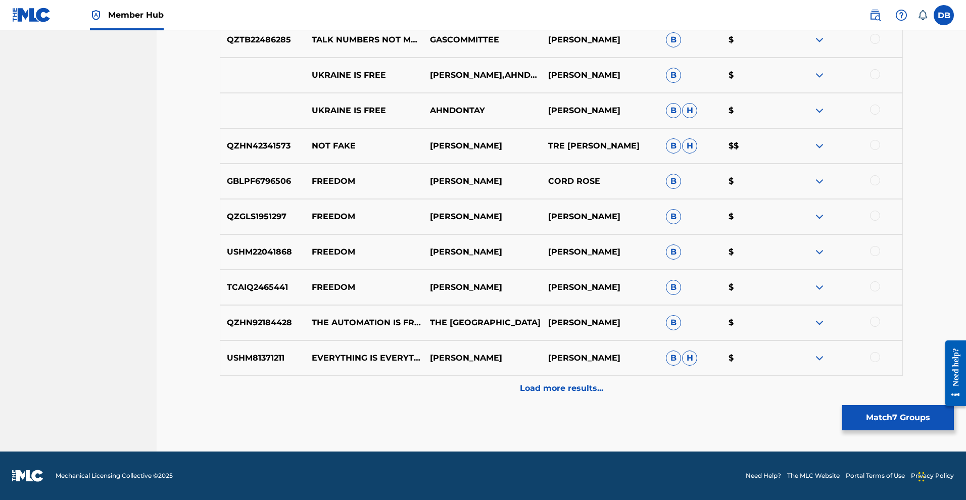
scroll to position [1434, 0]
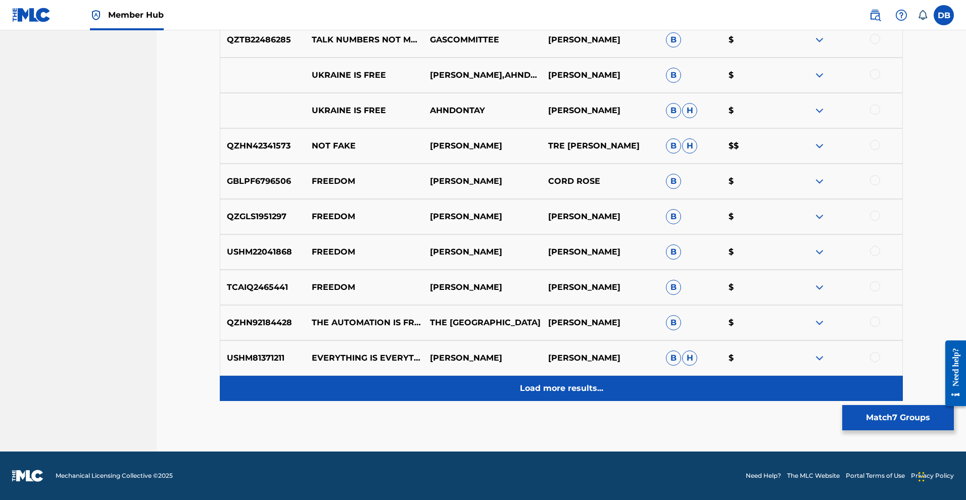
click at [580, 383] on p "Load more results..." at bounding box center [561, 389] width 83 height 12
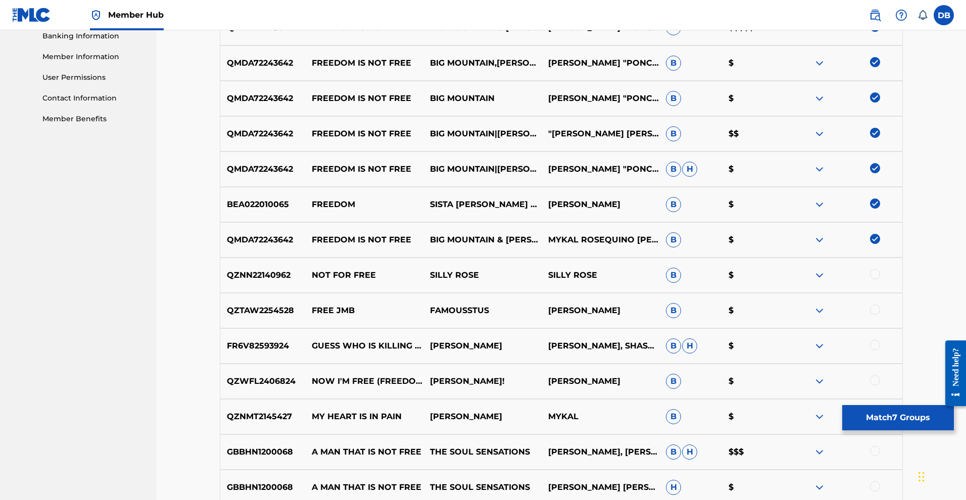
scroll to position [447, 0]
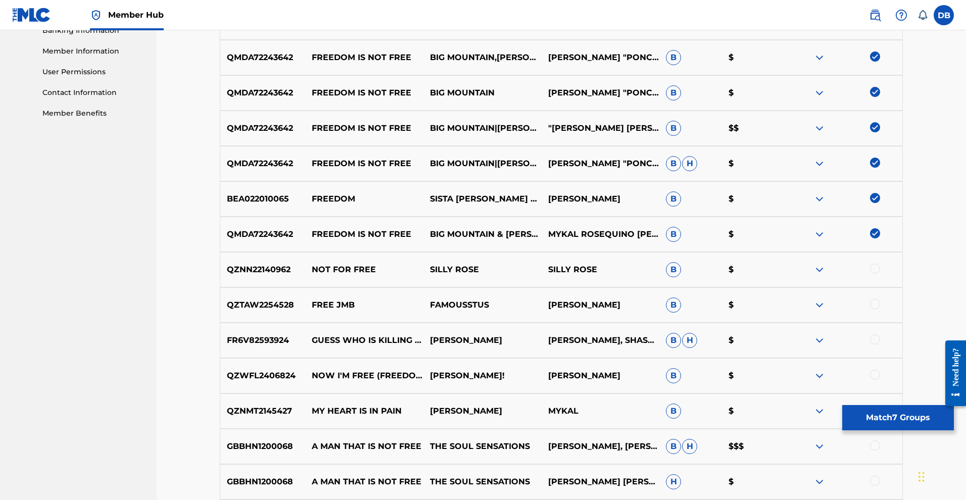
click at [880, 203] on img at bounding box center [875, 198] width 10 height 10
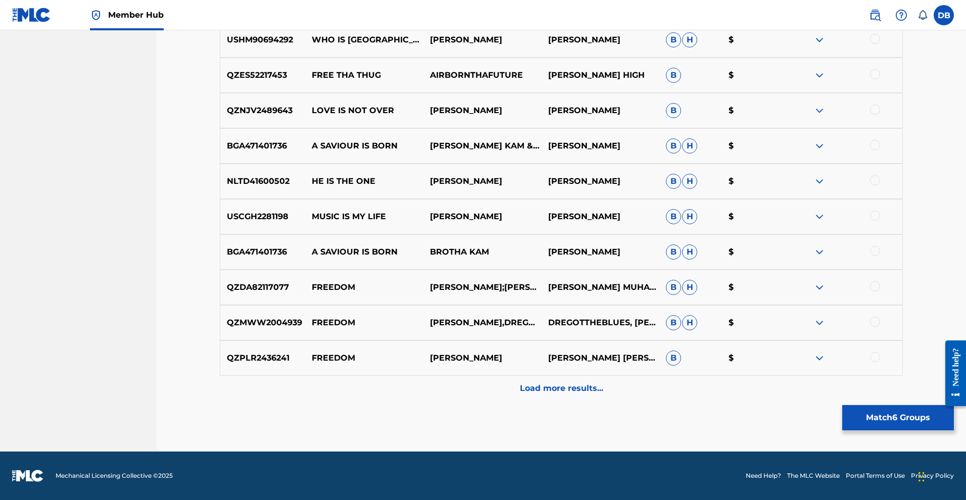
scroll to position [1865, 0]
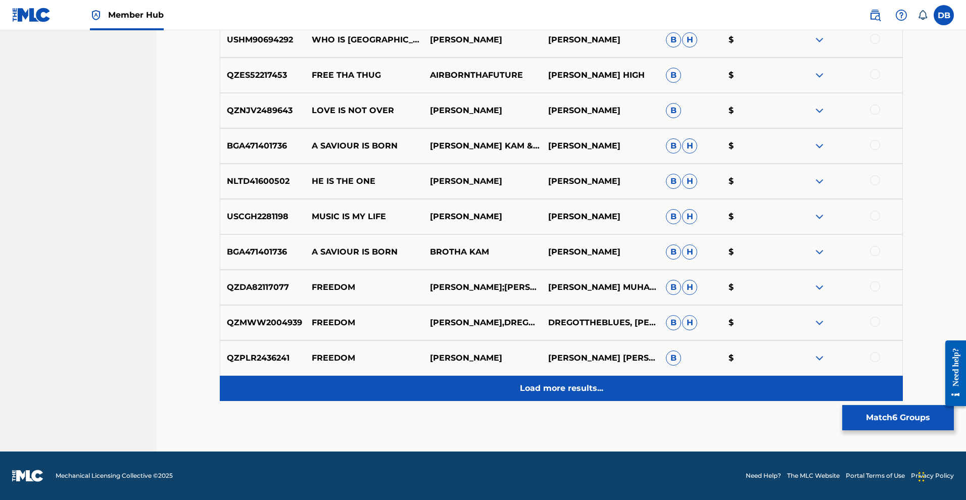
click at [641, 376] on div "Load more results..." at bounding box center [561, 388] width 683 height 25
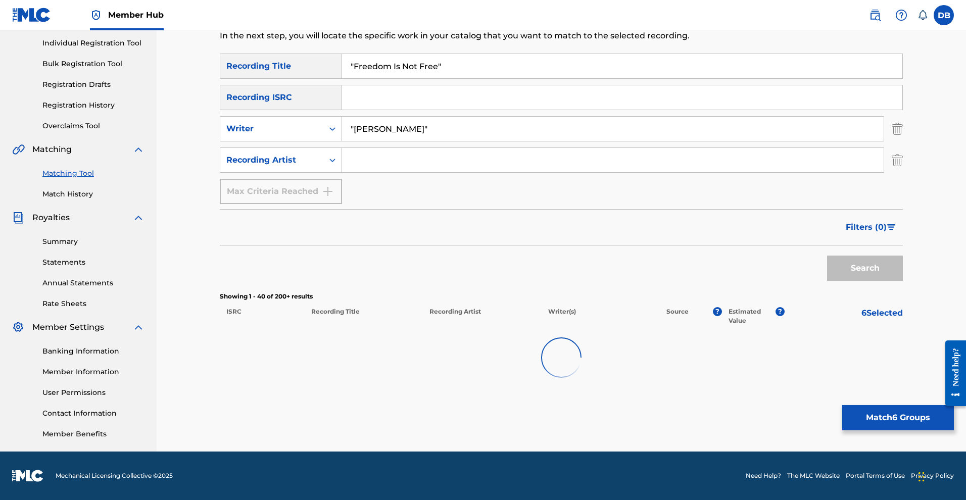
scroll to position [218, 0]
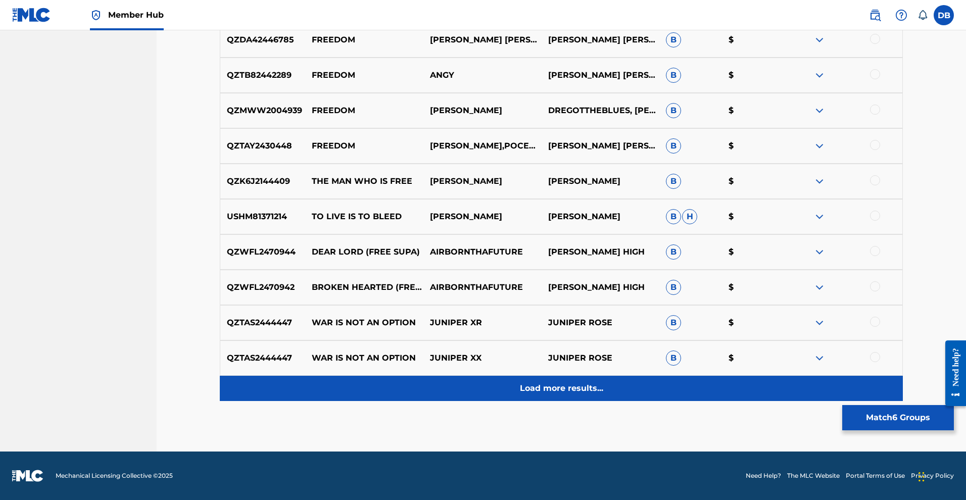
click at [600, 383] on p "Load more results..." at bounding box center [561, 389] width 83 height 12
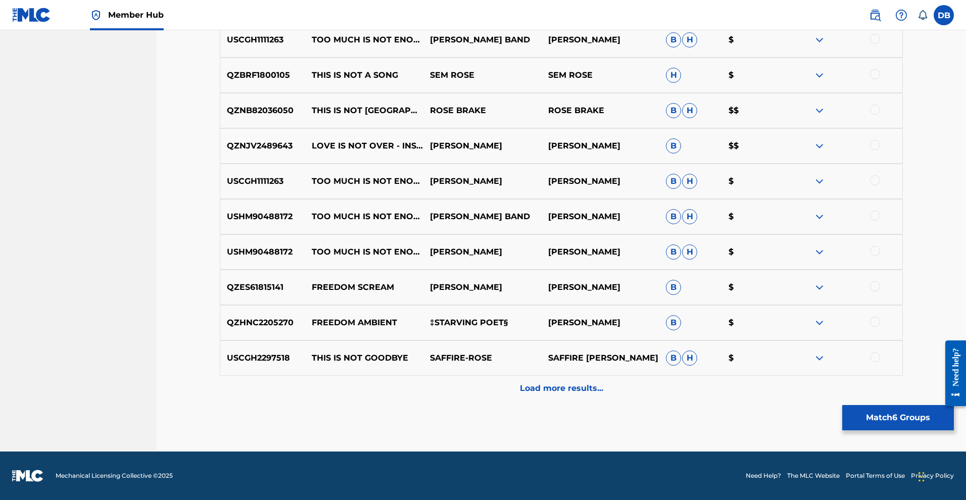
scroll to position [2713, 0]
click at [893, 411] on button "Match 6 Groups" at bounding box center [898, 417] width 112 height 25
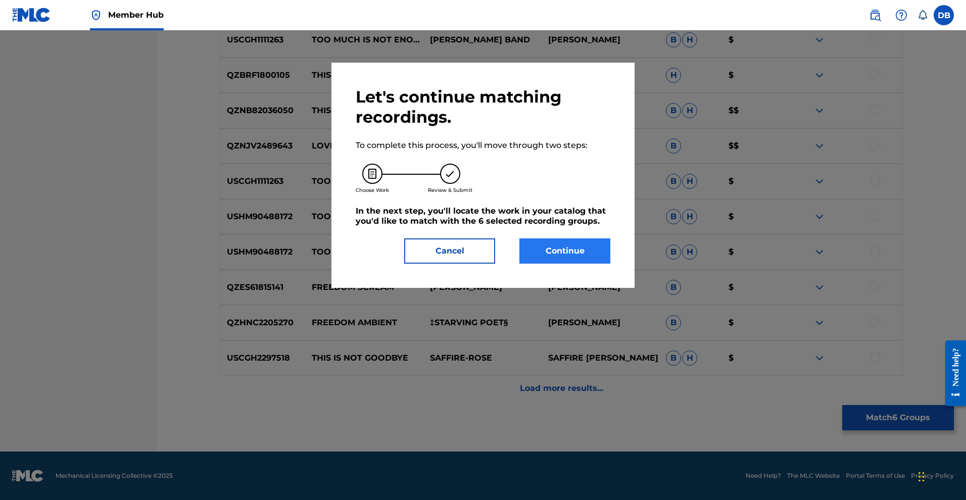
click at [610, 264] on button "Continue" at bounding box center [564, 250] width 91 height 25
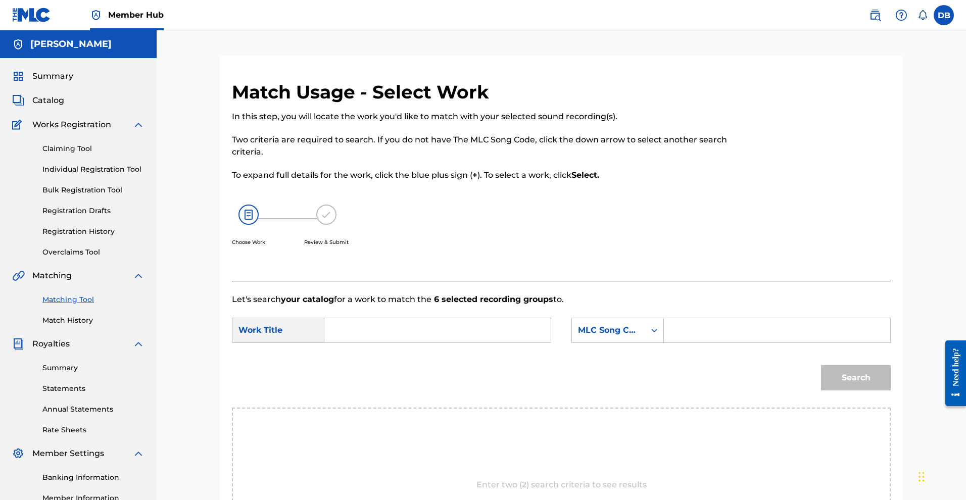
scroll to position [0, 0]
click at [513, 343] on input "Search Form" at bounding box center [437, 330] width 209 height 24
type input "Freedom is Not Free"
click at [789, 343] on input "Search Form" at bounding box center [777, 330] width 209 height 24
type input "FB118S"
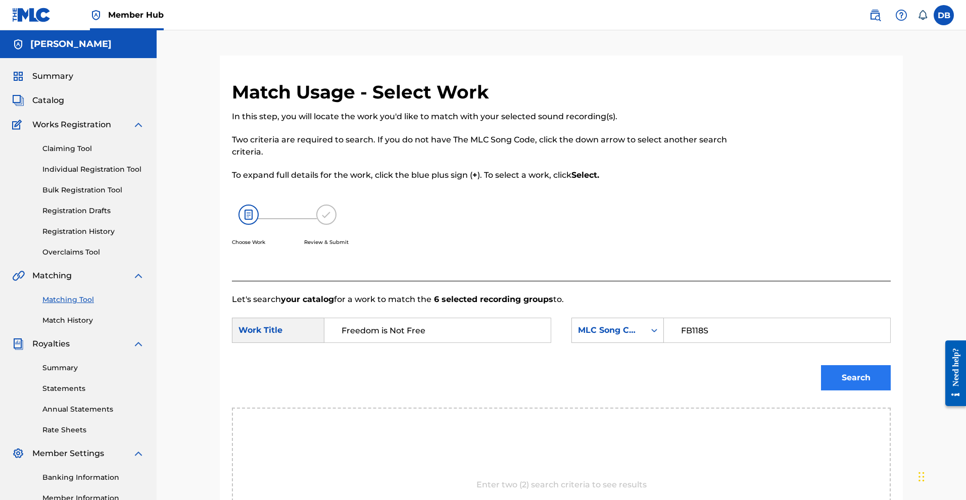
click at [868, 391] on button "Search" at bounding box center [856, 377] width 70 height 25
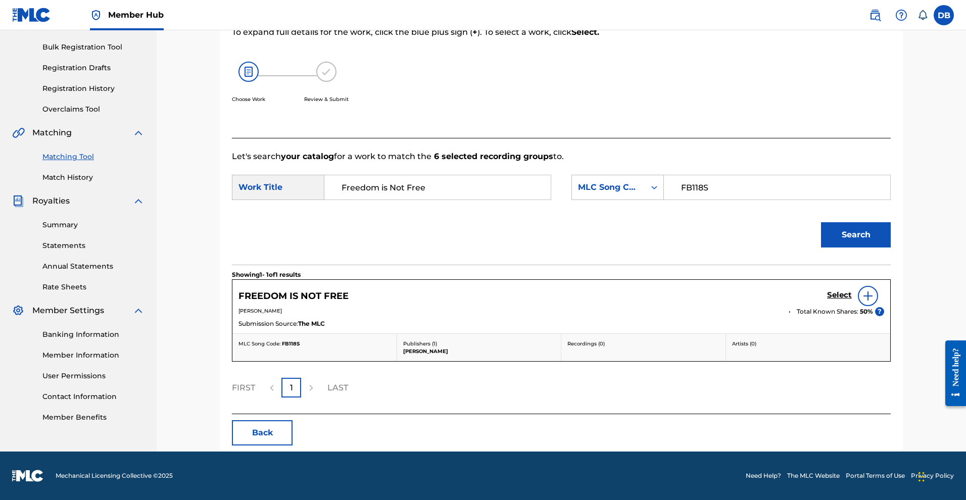
scroll to position [236, 0]
click at [663, 178] on div "Search Form" at bounding box center [654, 187] width 18 height 18
click at [771, 212] on div "Search" at bounding box center [561, 238] width 659 height 53
click at [876, 222] on button "Search" at bounding box center [856, 234] width 70 height 25
click at [874, 290] on img at bounding box center [868, 296] width 12 height 12
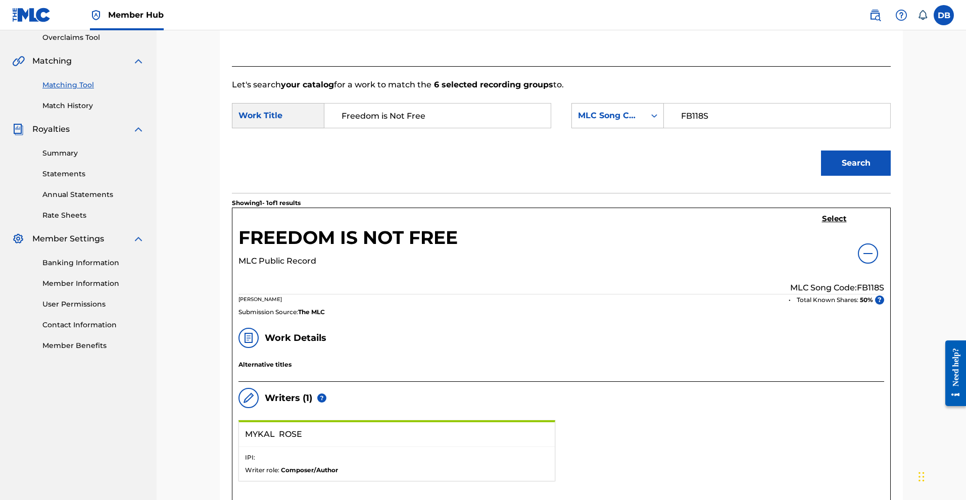
scroll to position [203, 0]
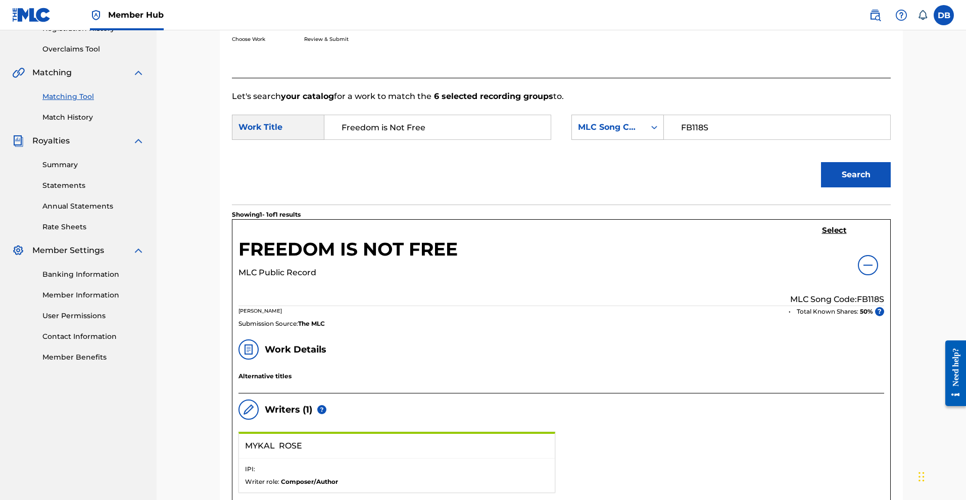
click at [786, 205] on div "Search" at bounding box center [561, 178] width 659 height 53
click at [91, 102] on link "Matching Tool" at bounding box center [93, 96] width 102 height 11
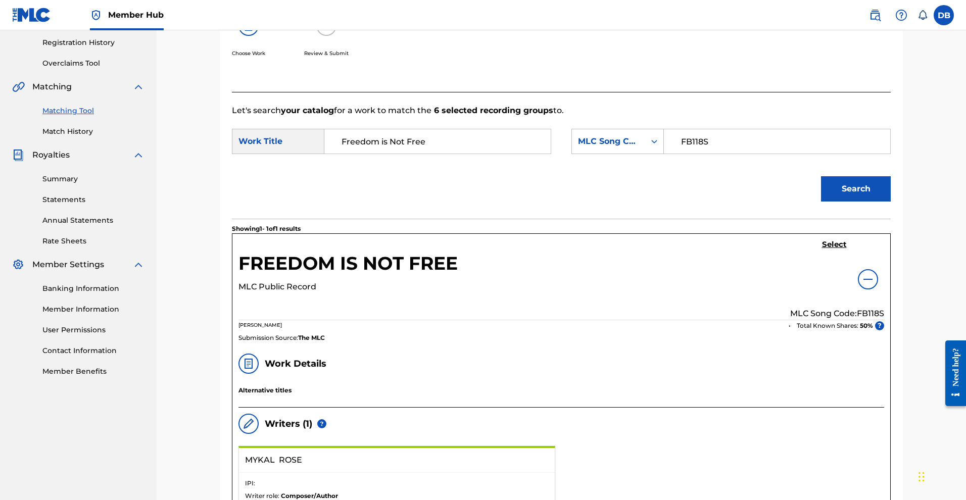
scroll to position [199, 0]
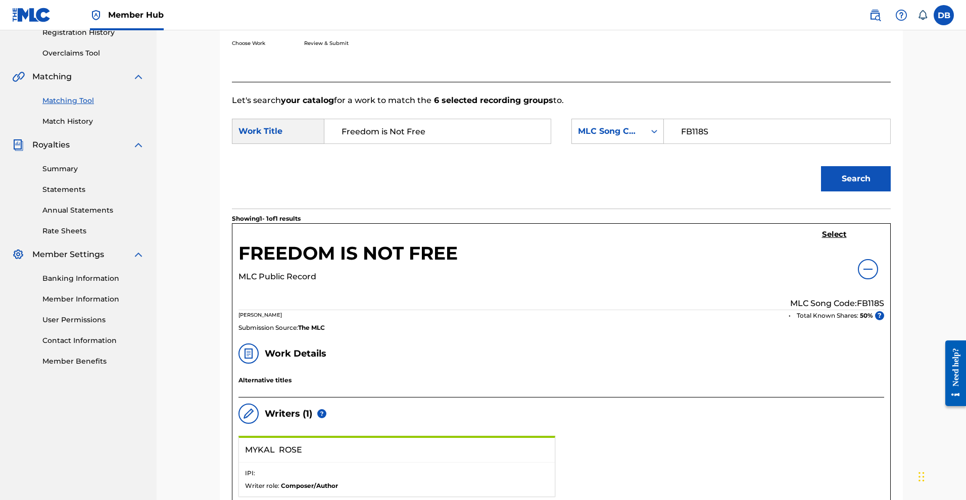
click at [878, 279] on div at bounding box center [868, 269] width 20 height 20
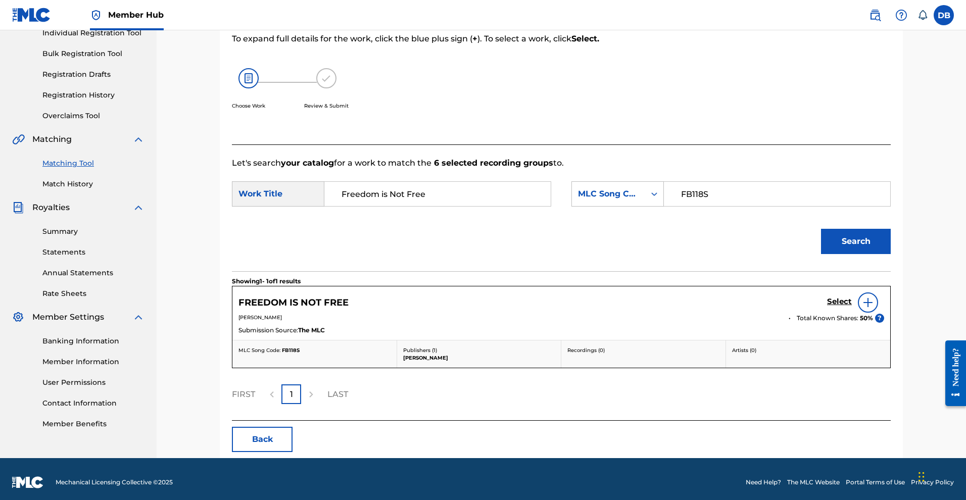
scroll to position [153, 0]
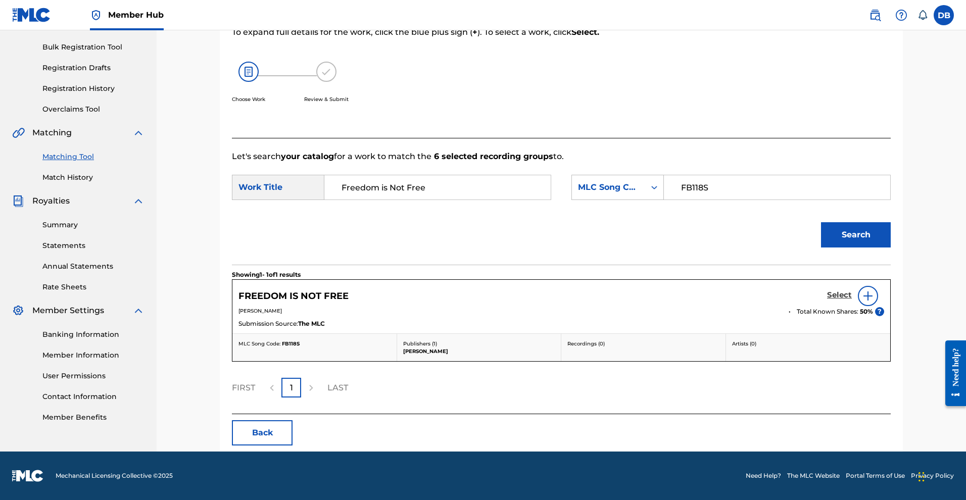
click at [852, 300] on h5 "Select" at bounding box center [839, 296] width 25 height 10
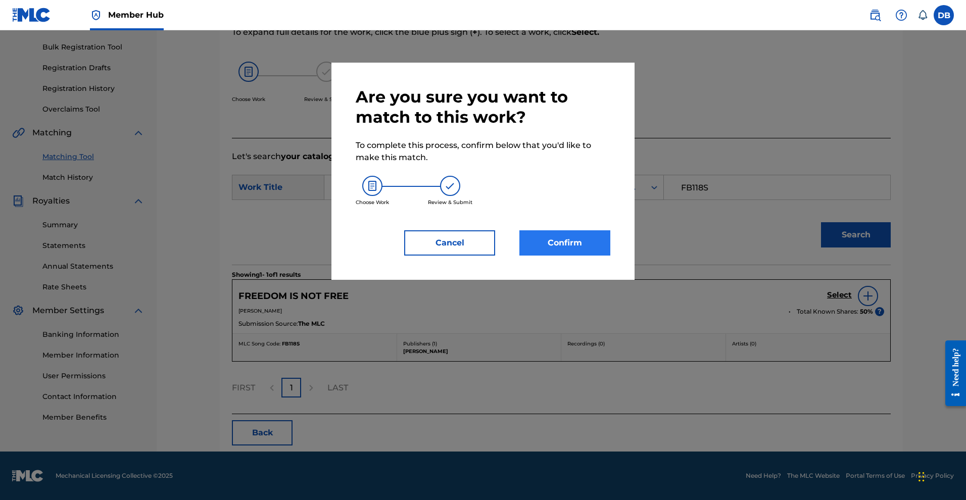
click at [601, 256] on button "Confirm" at bounding box center [564, 242] width 91 height 25
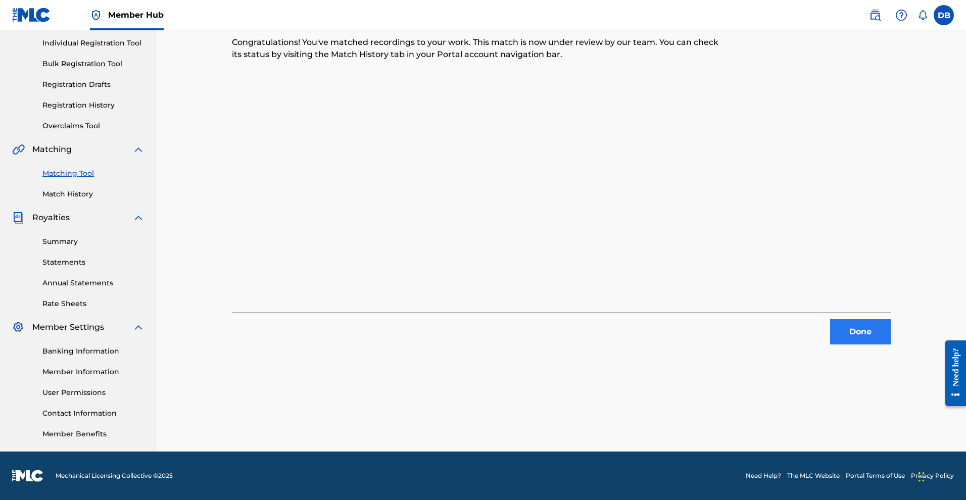
click at [874, 319] on button "Done" at bounding box center [860, 331] width 61 height 25
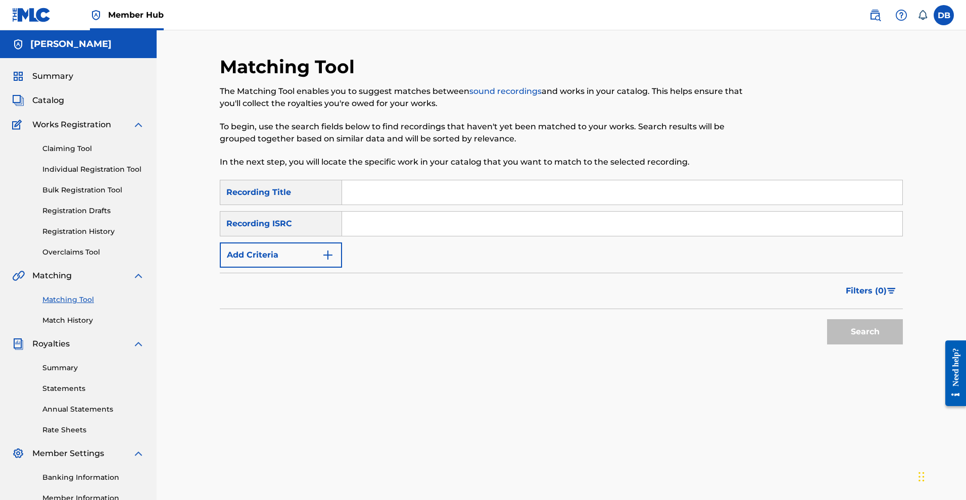
scroll to position [0, 0]
click at [89, 326] on div "Matching Tool Match History" at bounding box center [78, 304] width 132 height 44
click at [88, 305] on link "Matching Tool" at bounding box center [93, 300] width 102 height 11
click at [89, 305] on link "Matching Tool" at bounding box center [93, 300] width 102 height 11
click at [370, 205] on input "Search Form" at bounding box center [622, 192] width 560 height 24
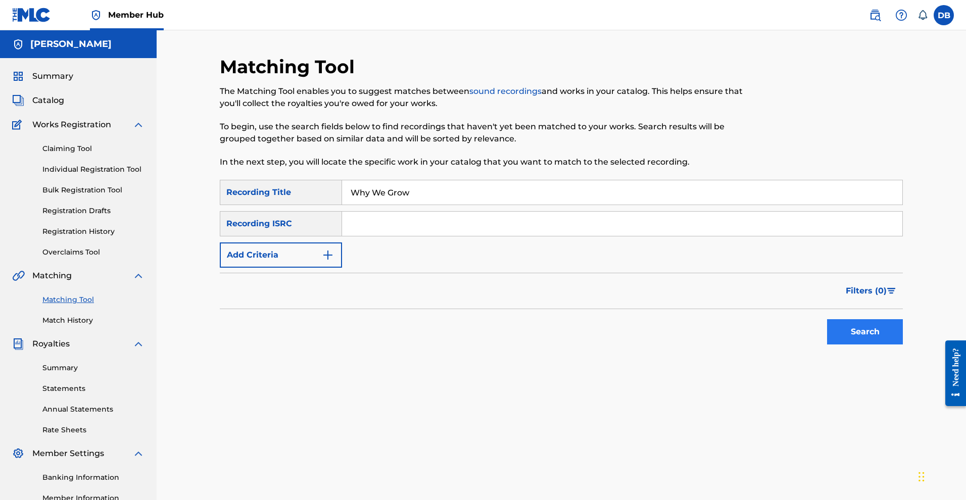
click at [880, 345] on button "Search" at bounding box center [865, 331] width 76 height 25
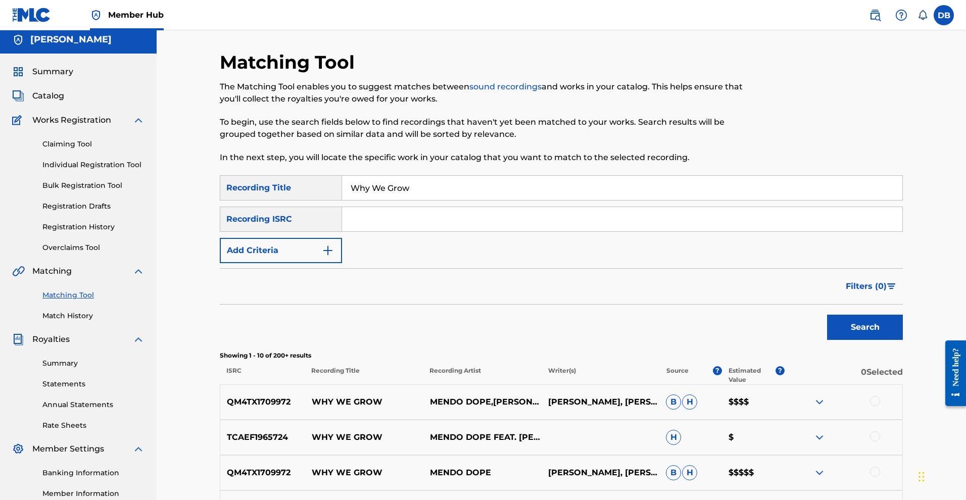
scroll to position [1, 0]
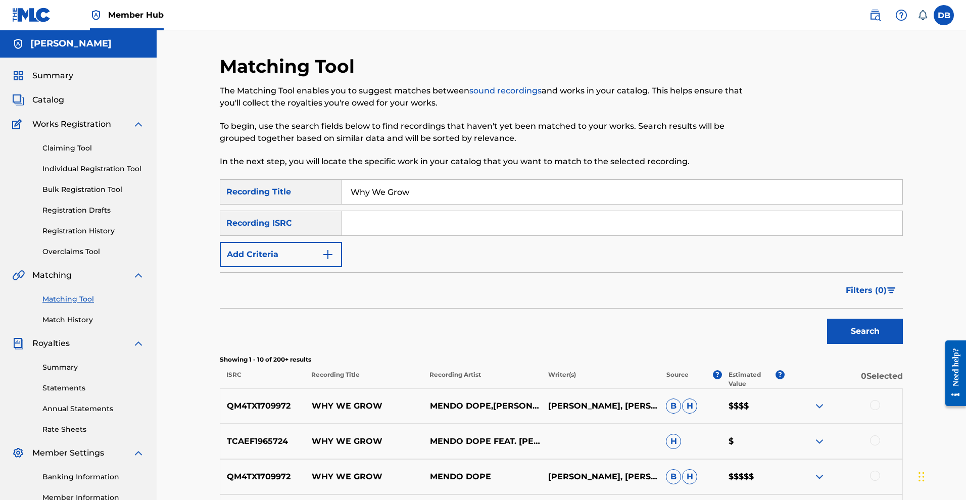
click at [607, 204] on input "Why We Grow" at bounding box center [622, 192] width 560 height 24
click at [360, 204] on input "Why We Grow"" at bounding box center [622, 192] width 560 height 24
type input ""Why We Grow""
click at [369, 235] on input "Search Form" at bounding box center [622, 223] width 560 height 24
click at [883, 344] on button "Search" at bounding box center [865, 331] width 76 height 25
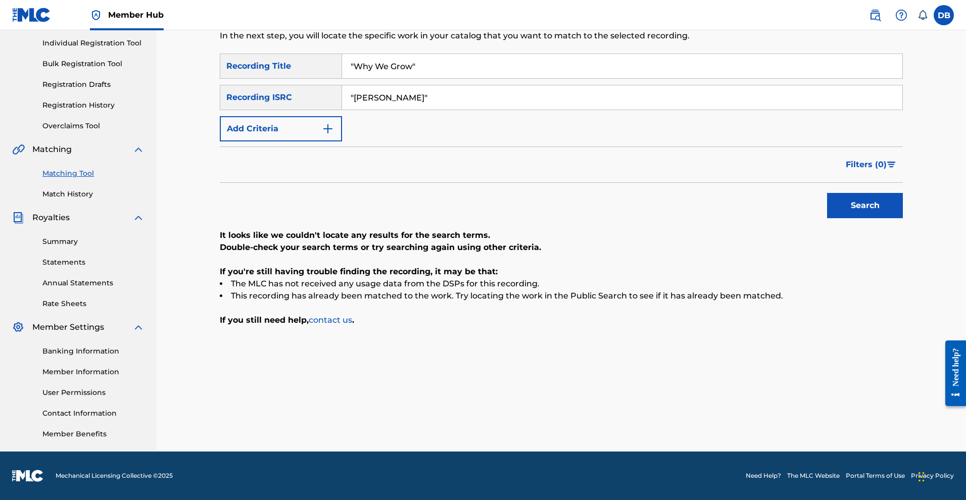
scroll to position [41, 0]
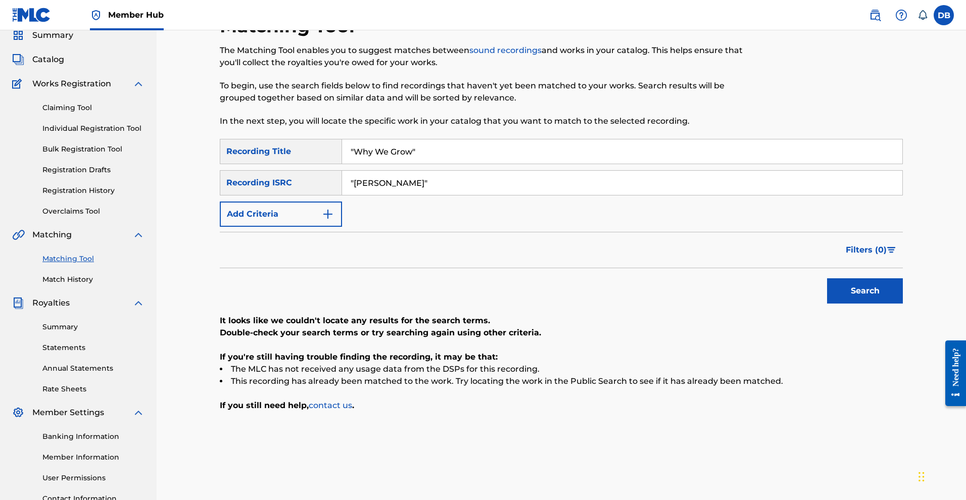
click at [510, 195] on input ""[PERSON_NAME]"" at bounding box center [622, 183] width 560 height 24
click at [365, 195] on input ""[PERSON_NAME]" at bounding box center [622, 183] width 560 height 24
type input "[PERSON_NAME]"
click at [903, 304] on button "Search" at bounding box center [865, 290] width 76 height 25
click at [546, 164] on input ""Why We Grow"" at bounding box center [622, 151] width 560 height 24
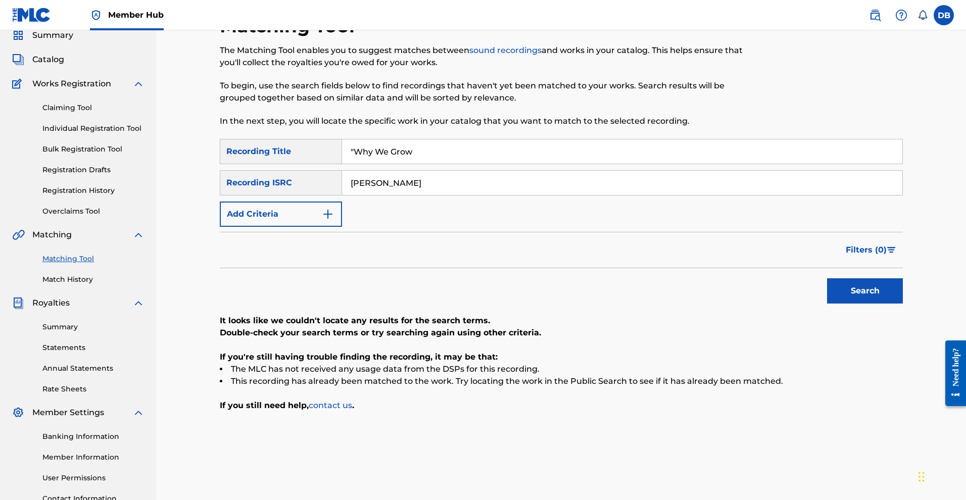
click at [364, 164] on input ""Why We Grow" at bounding box center [622, 151] width 560 height 24
type input "Why We Grow"
click at [903, 304] on button "Search" at bounding box center [865, 290] width 76 height 25
drag, startPoint x: 419, startPoint y: 214, endPoint x: 358, endPoint y: 210, distance: 61.3
click at [358, 195] on input "[PERSON_NAME]" at bounding box center [622, 183] width 560 height 24
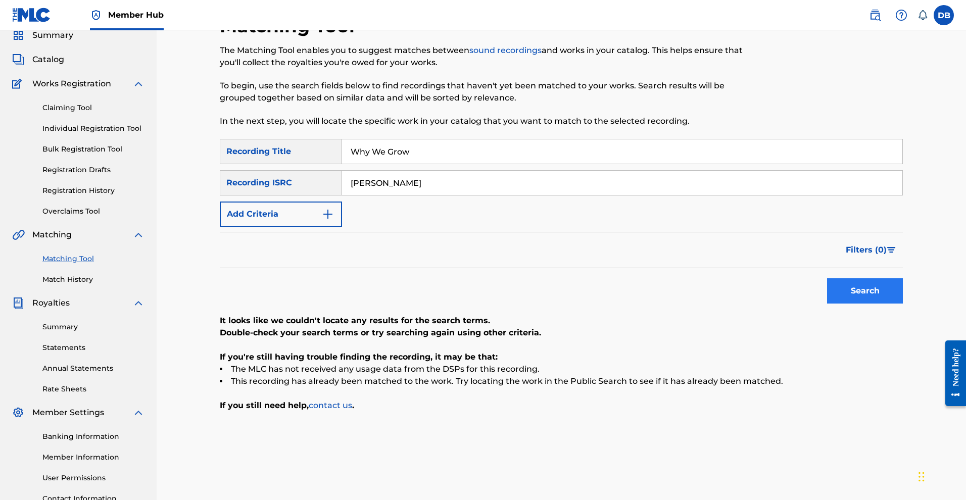
click at [880, 304] on button "Search" at bounding box center [865, 290] width 76 height 25
drag, startPoint x: 433, startPoint y: 207, endPoint x: 339, endPoint y: 215, distance: 94.3
click at [339, 196] on div "SearchWithCriteriaf86b6c23-b10a-47de-a855-9a91603ea749 Recording ISRC [PERSON_N…" at bounding box center [561, 182] width 683 height 25
click at [306, 227] on button "Add Criteria" at bounding box center [281, 214] width 122 height 25
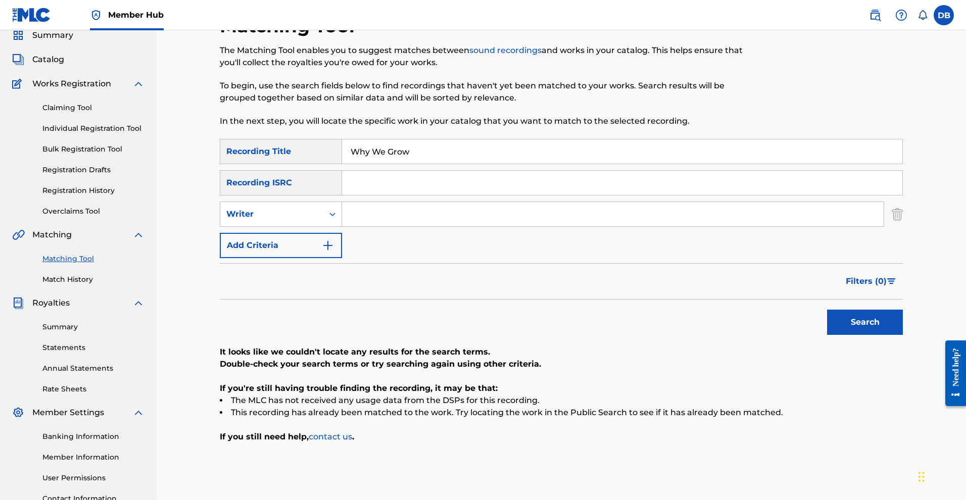
click at [364, 226] on input "Search Form" at bounding box center [613, 214] width 542 height 24
paste input "[PERSON_NAME]"
type input "[PERSON_NAME]"
click at [876, 335] on button "Search" at bounding box center [865, 322] width 76 height 25
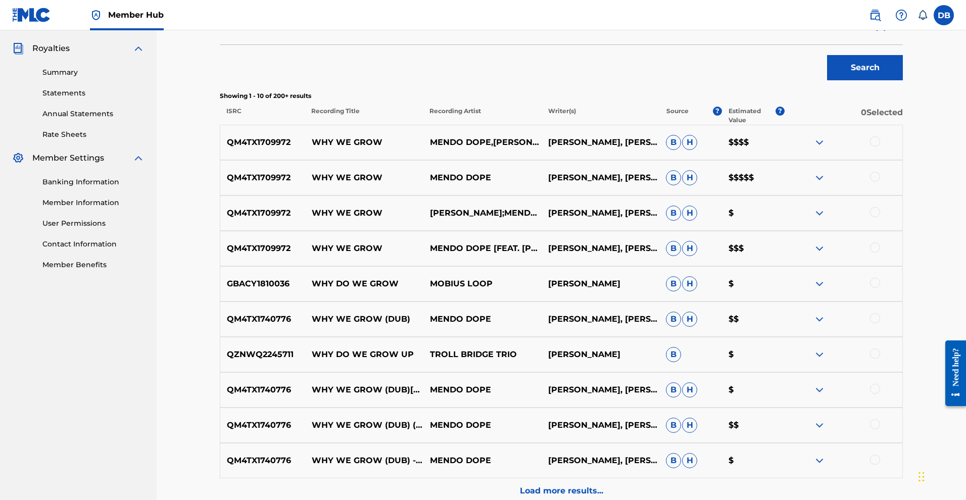
scroll to position [309, 0]
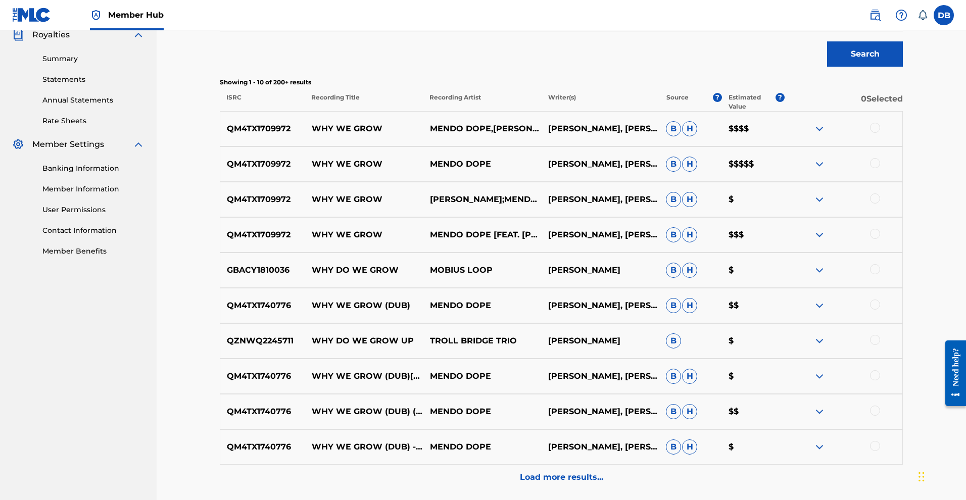
click at [880, 133] on div at bounding box center [875, 128] width 10 height 10
click at [880, 168] on div at bounding box center [875, 163] width 10 height 10
click at [880, 204] on div at bounding box center [875, 199] width 10 height 10
click at [880, 239] on div at bounding box center [875, 234] width 10 height 10
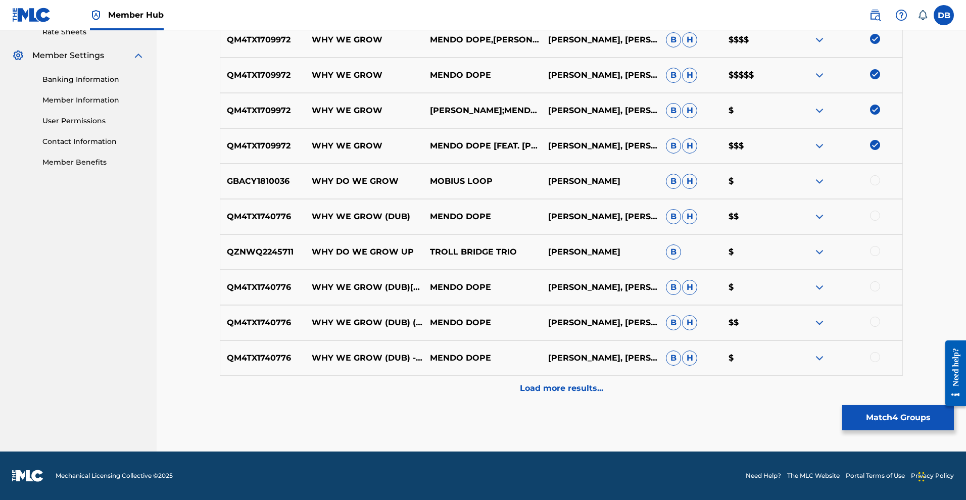
scroll to position [554, 0]
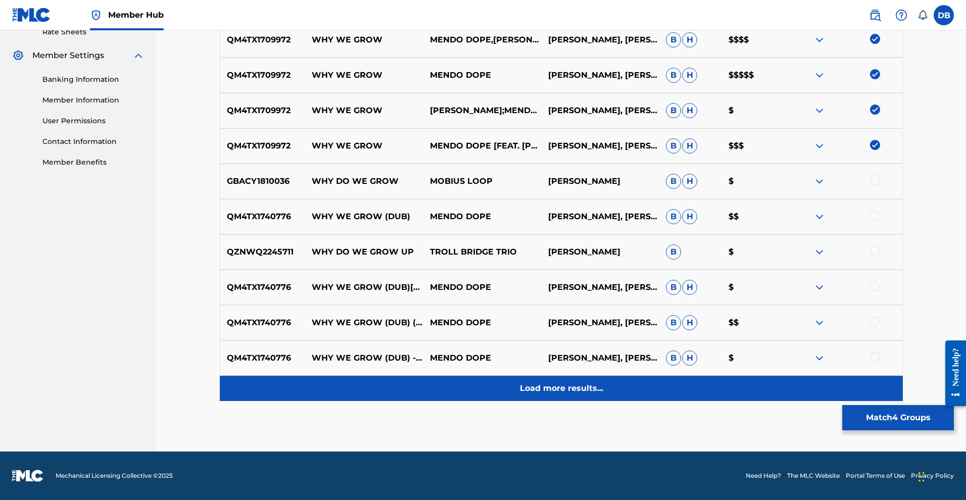
click at [596, 376] on div "Load more results..." at bounding box center [561, 388] width 683 height 25
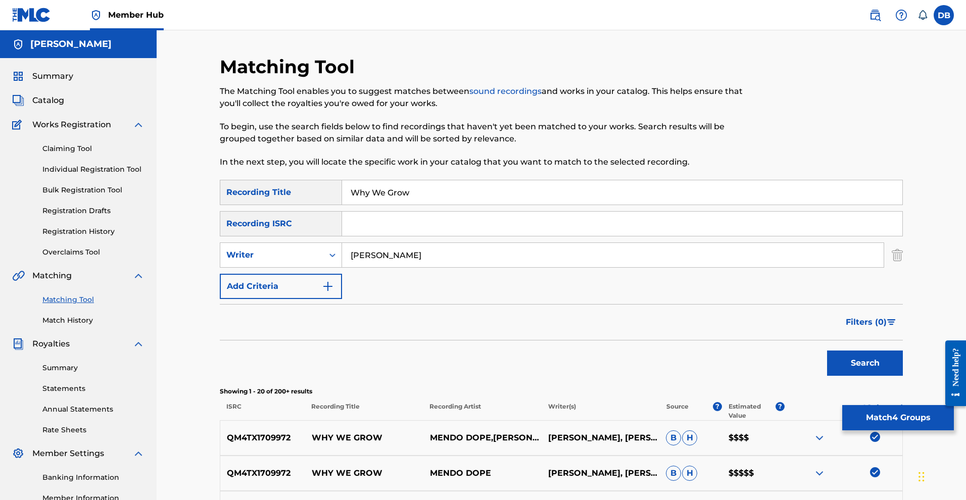
scroll to position [0, 0]
click at [454, 205] on input "Why We Grow" at bounding box center [622, 192] width 560 height 24
click at [360, 205] on input "Why We Grow"" at bounding box center [622, 192] width 560 height 24
type input ""Why We Grow""
click at [355, 267] on input "[PERSON_NAME]" at bounding box center [613, 255] width 542 height 24
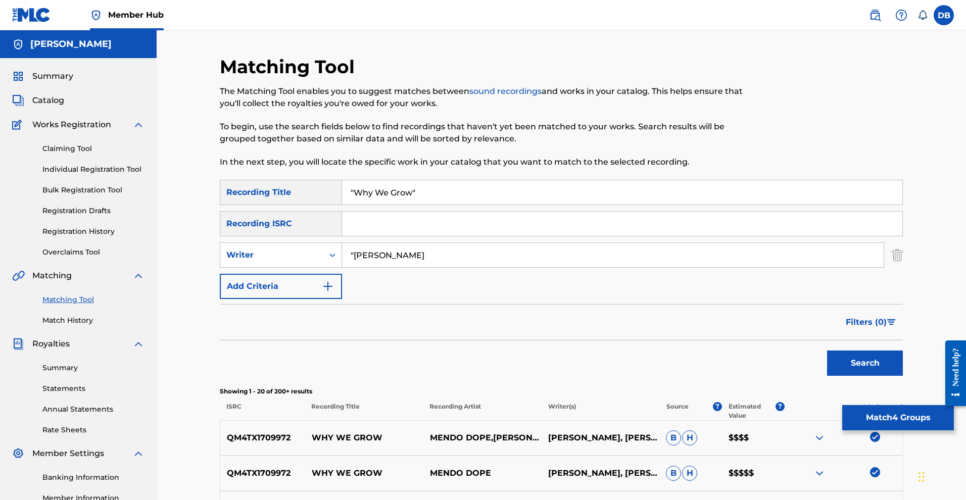
click at [412, 267] on input ""[PERSON_NAME]" at bounding box center [613, 255] width 542 height 24
type input ""[PERSON_NAME]""
click at [903, 376] on button "Search" at bounding box center [865, 363] width 76 height 25
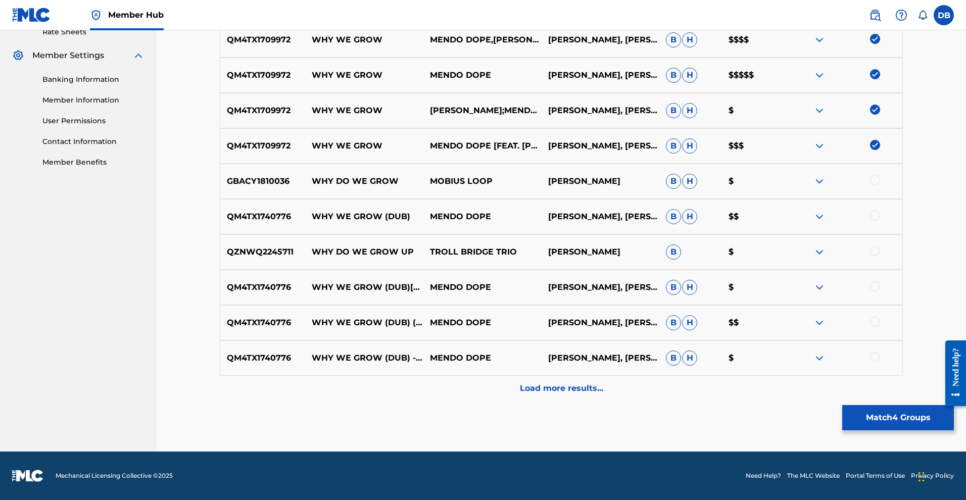
scroll to position [526, 0]
click at [880, 281] on div at bounding box center [875, 286] width 10 height 10
click at [880, 317] on div at bounding box center [875, 322] width 10 height 10
click at [903, 351] on div "QM4TX1740776 WHY WE GROW (DUB) - LIVE MENDO DOPE [PERSON_NAME], [PERSON_NAME] […" at bounding box center [561, 358] width 683 height 35
click at [880, 359] on div at bounding box center [875, 357] width 10 height 10
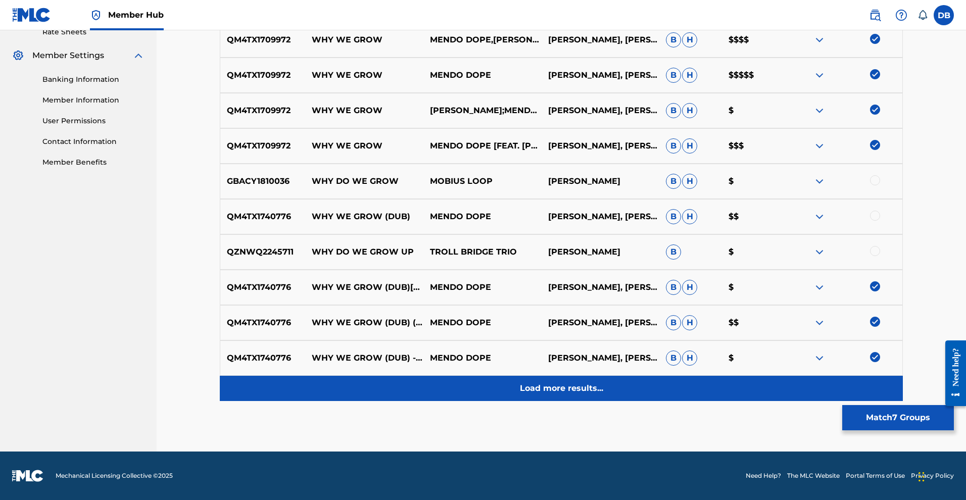
click at [583, 383] on p "Load more results..." at bounding box center [561, 389] width 83 height 12
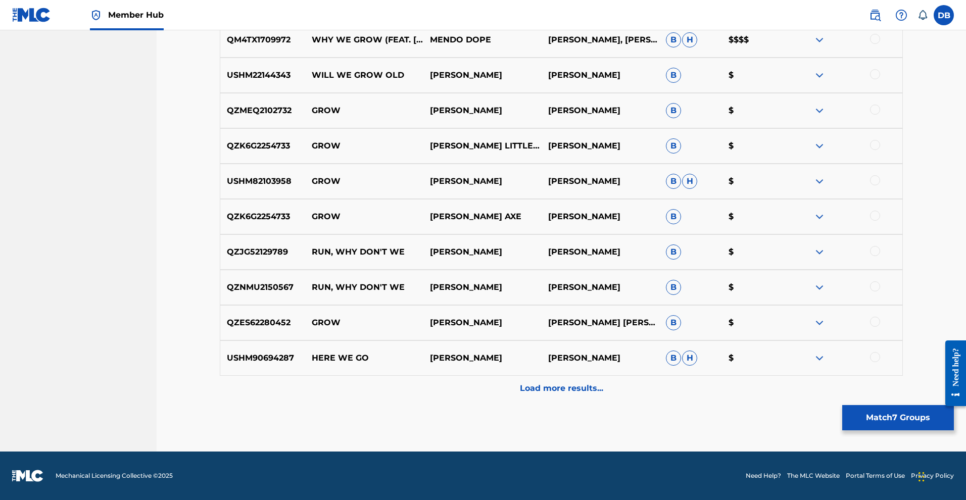
scroll to position [878, 0]
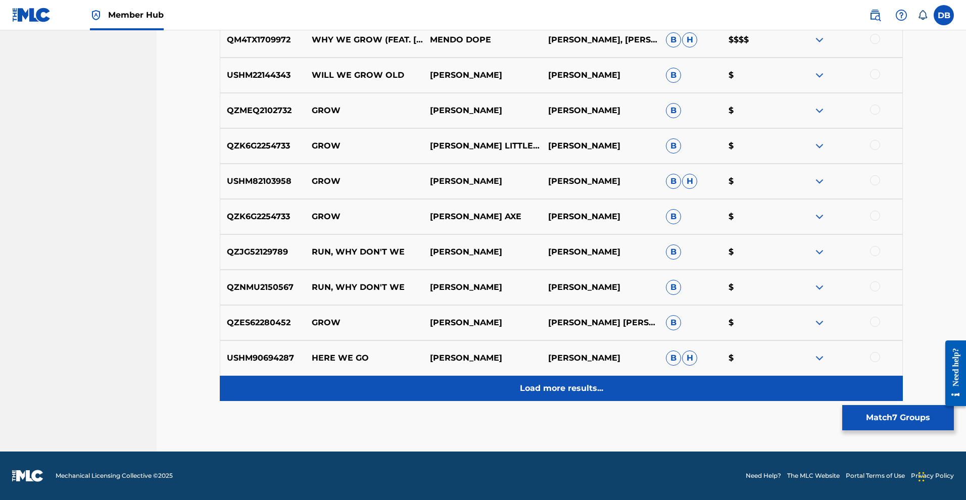
click at [603, 395] on p "Load more results..." at bounding box center [561, 389] width 83 height 12
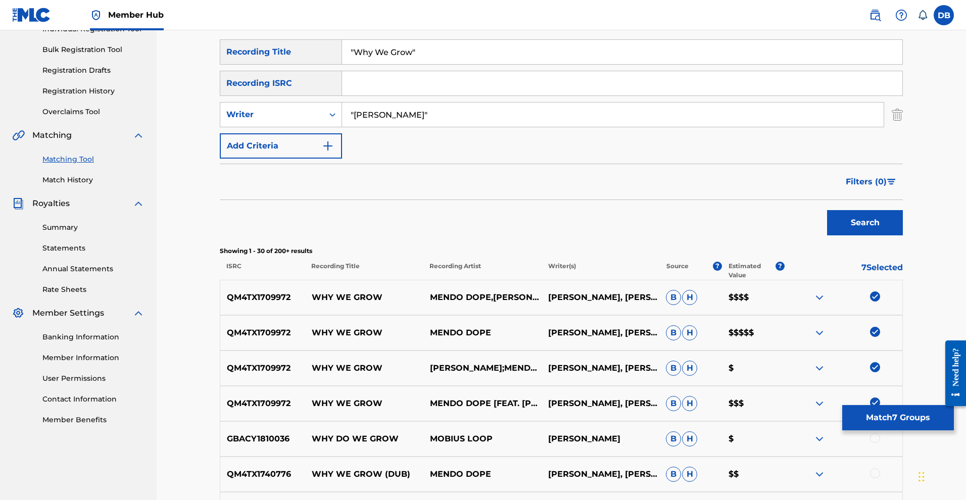
scroll to position [142, 0]
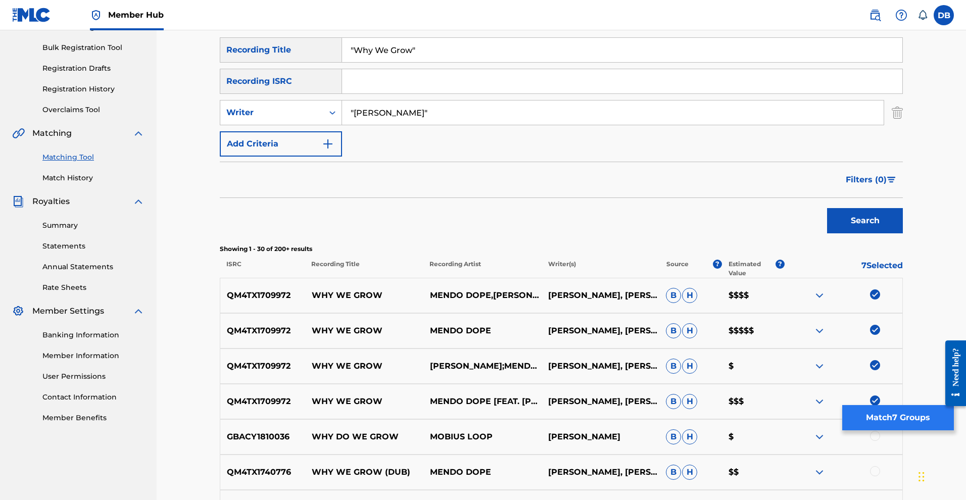
click at [855, 409] on button "Match 7 Groups" at bounding box center [898, 417] width 112 height 25
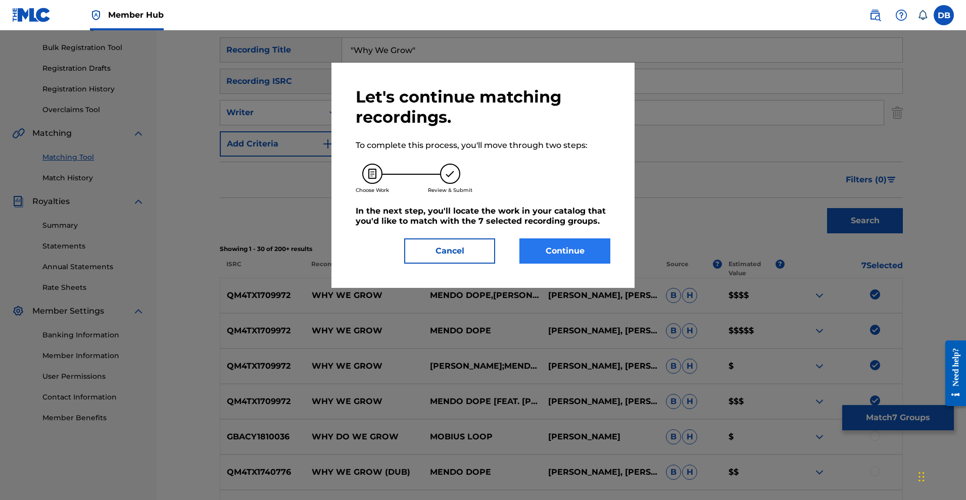
click at [608, 264] on button "Continue" at bounding box center [564, 250] width 91 height 25
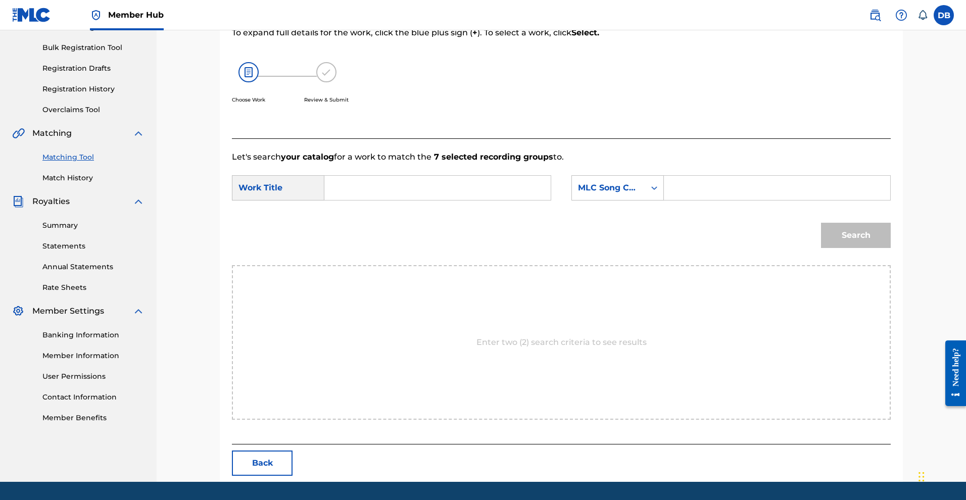
click at [520, 200] on input "Search Form" at bounding box center [437, 188] width 209 height 24
type input "Why We Grow"
click at [630, 265] on div "Search" at bounding box center [561, 239] width 659 height 53
click at [716, 200] on input "Search Form" at bounding box center [777, 188] width 209 height 24
paste input "W524C4"
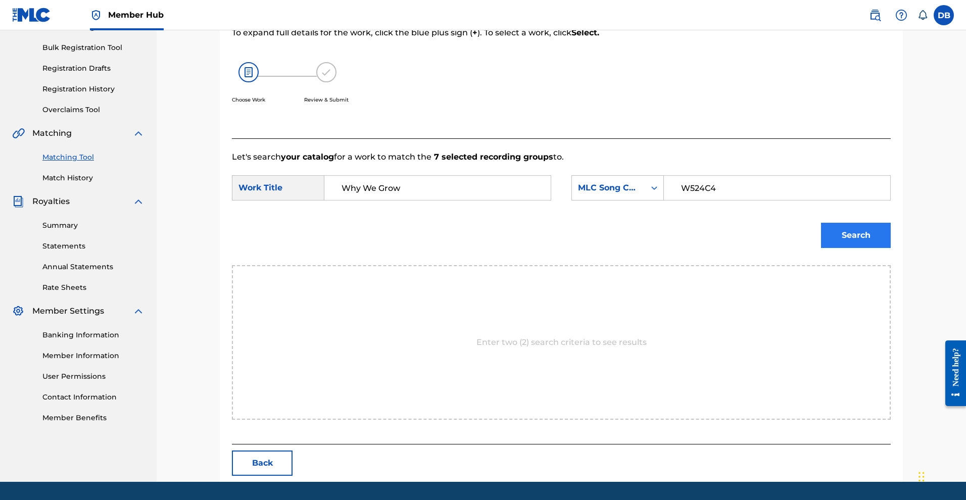
type input "W524C4"
click at [858, 248] on button "Search" at bounding box center [856, 235] width 70 height 25
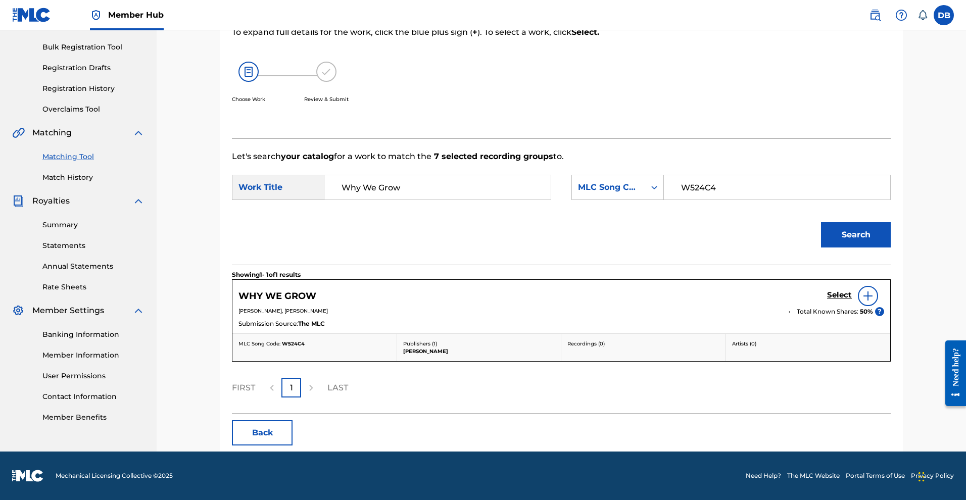
scroll to position [232, 0]
click at [852, 291] on h5 "Select" at bounding box center [839, 296] width 25 height 10
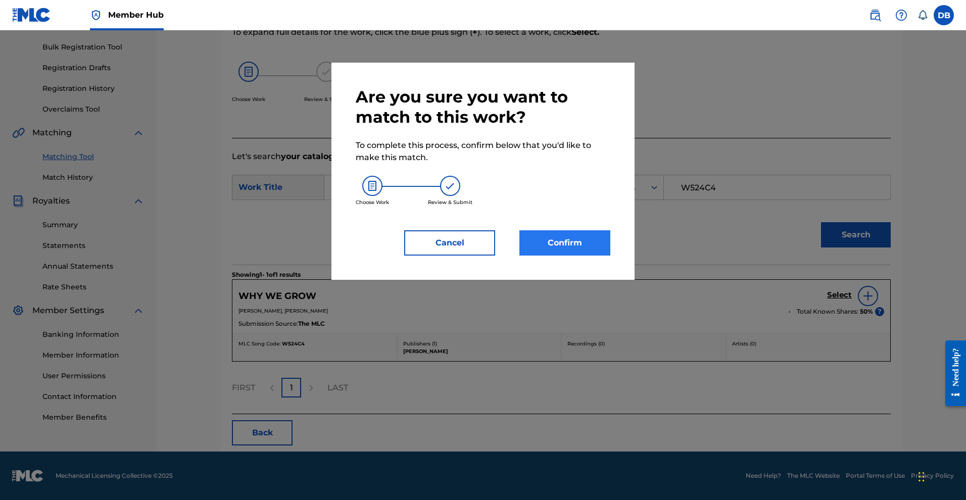
click at [601, 256] on button "Confirm" at bounding box center [564, 242] width 91 height 25
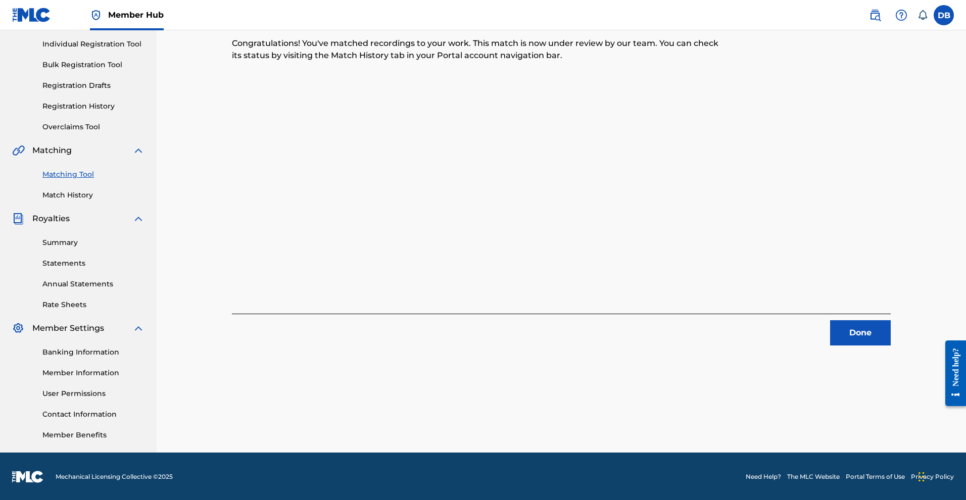
scroll to position [177, 0]
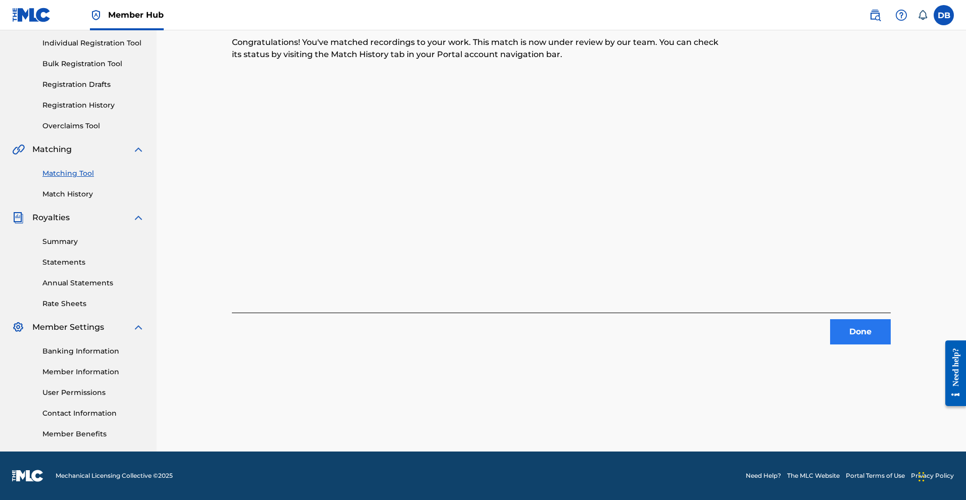
click at [876, 319] on button "Done" at bounding box center [860, 331] width 61 height 25
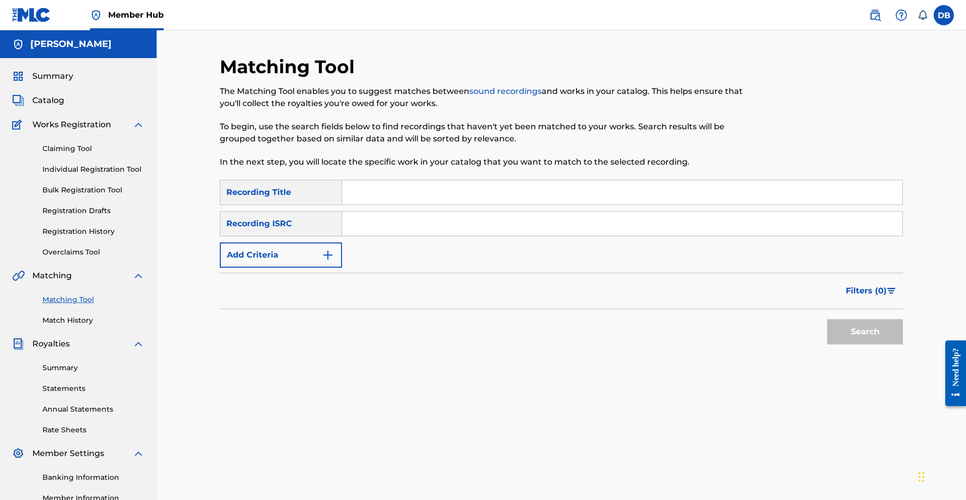
scroll to position [0, 0]
click at [93, 326] on link "Match History" at bounding box center [93, 320] width 102 height 11
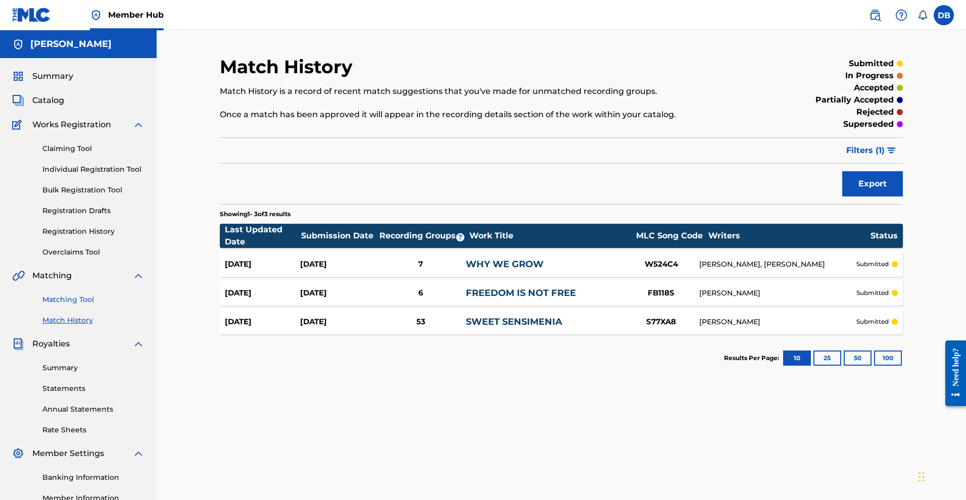
click at [96, 305] on link "Matching Tool" at bounding box center [93, 300] width 102 height 11
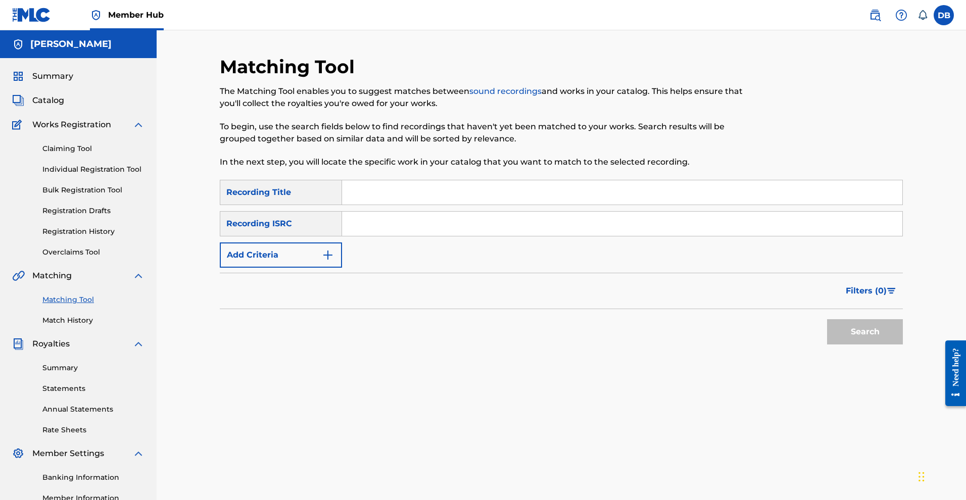
click at [433, 205] on input "Search Form" at bounding box center [622, 192] width 560 height 24
type input "F"
